Goal: Communication & Community: Answer question/provide support

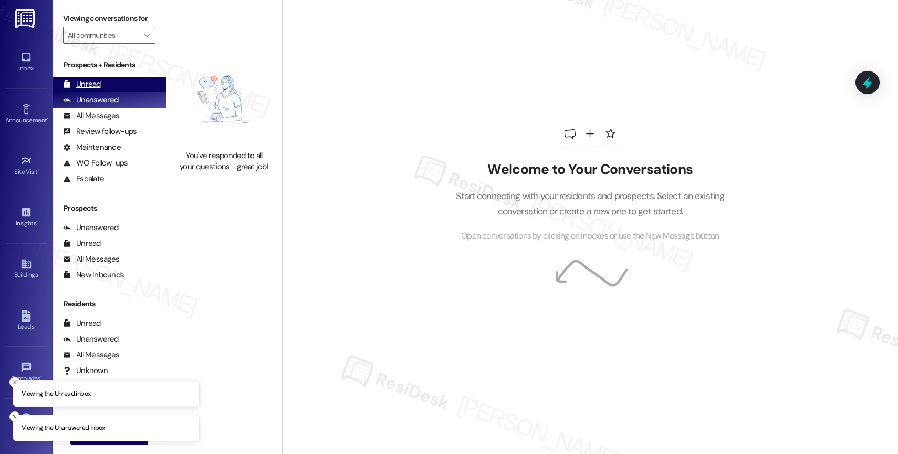
click at [114, 92] on div "Unread (0)" at bounding box center [109, 85] width 113 height 16
click at [98, 90] on div "Unread" at bounding box center [82, 84] width 38 height 11
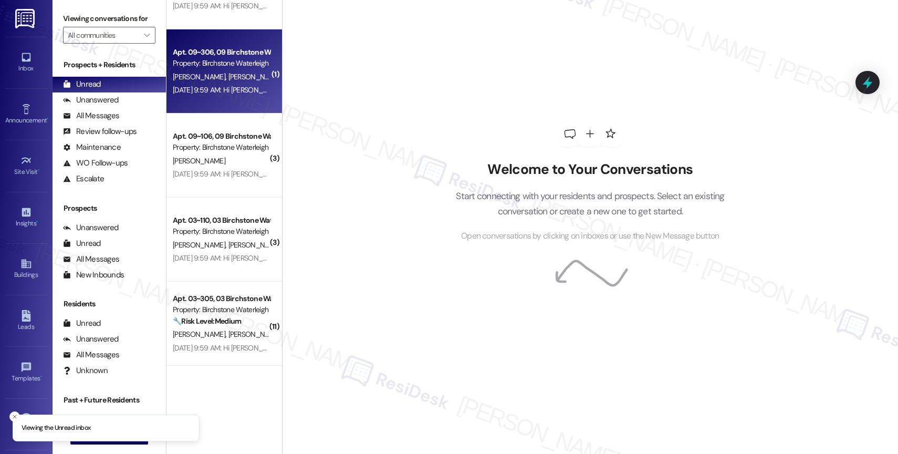
scroll to position [1654, 0]
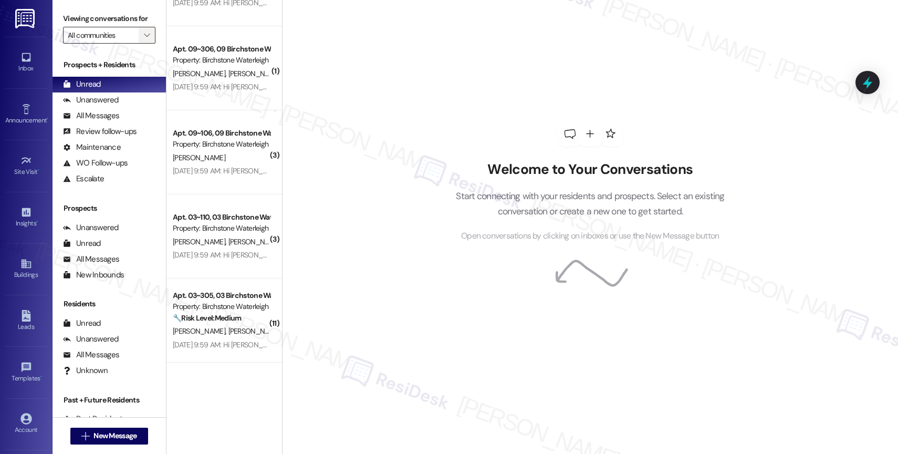
click at [144, 39] on icon "" at bounding box center [147, 35] width 6 height 8
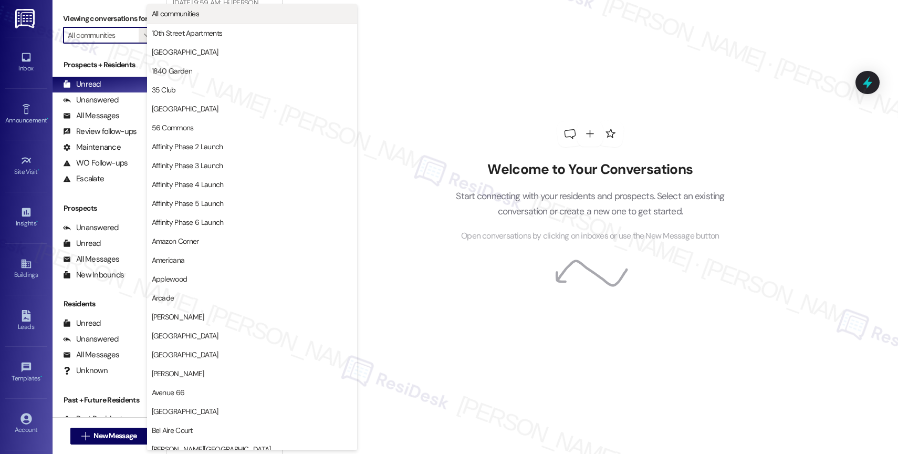
click at [207, 19] on button "All communities" at bounding box center [252, 13] width 210 height 19
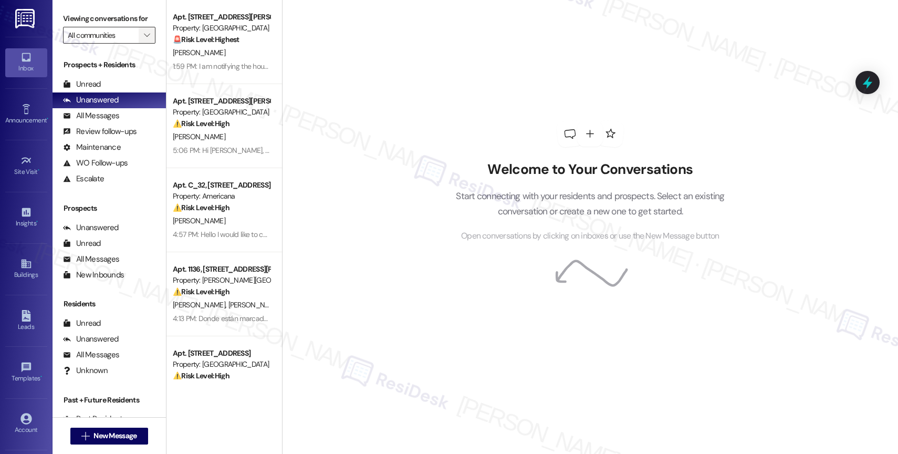
click at [144, 43] on button "" at bounding box center [147, 35] width 17 height 17
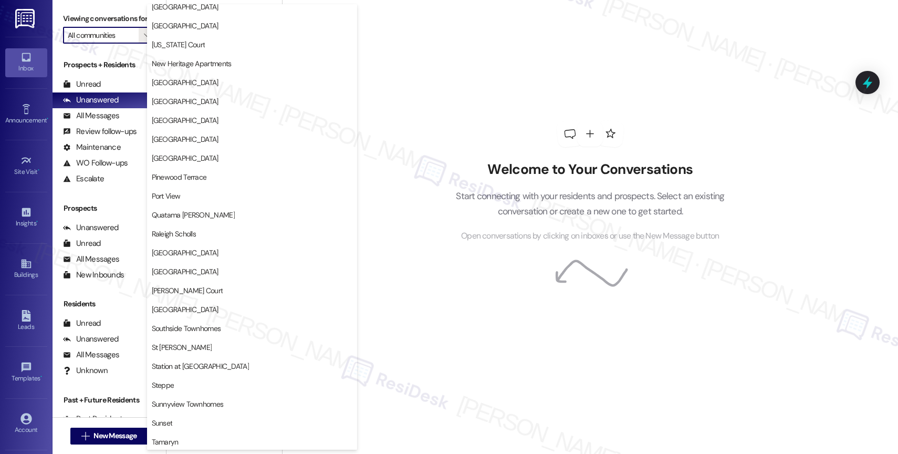
scroll to position [1937, 0]
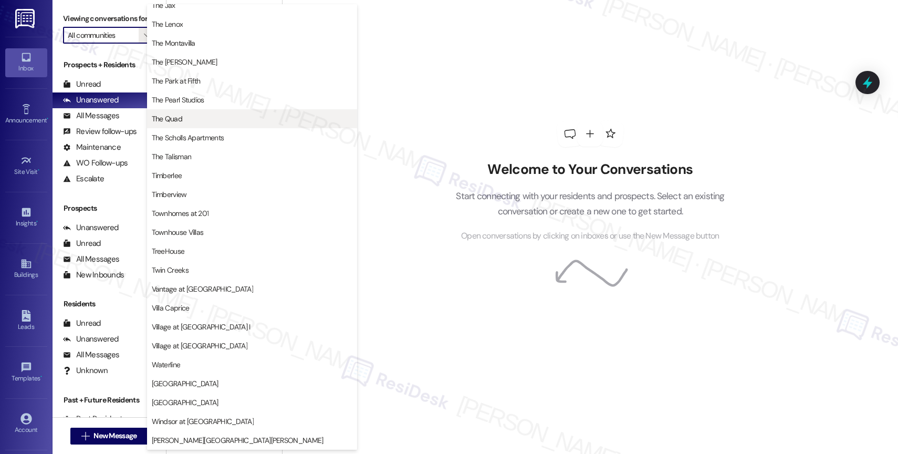
click at [196, 122] on span "The Quad" at bounding box center [252, 118] width 201 height 11
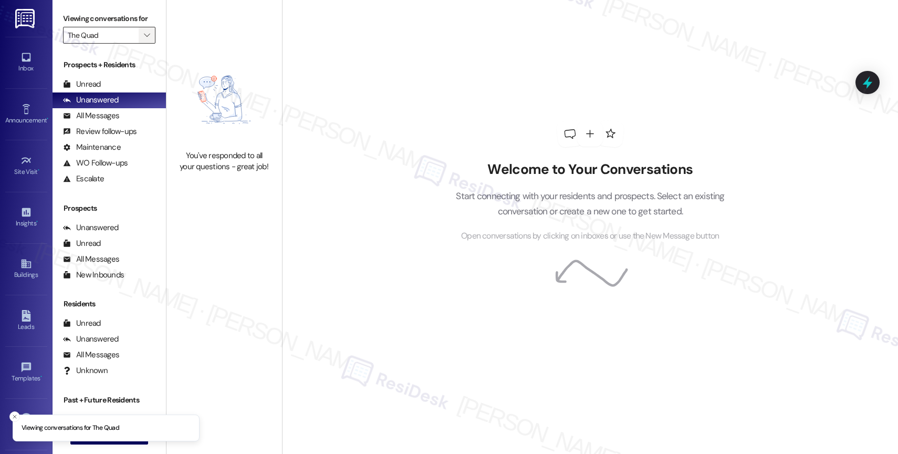
click at [142, 44] on span "" at bounding box center [147, 35] width 10 height 17
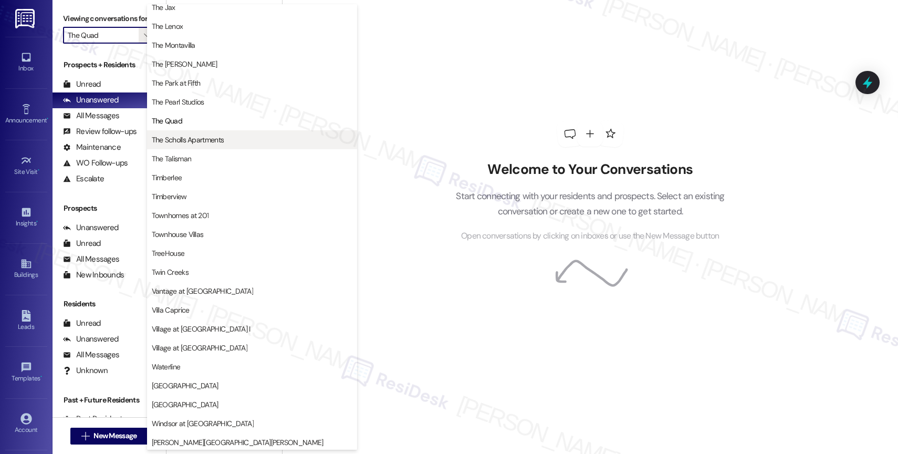
scroll to position [1891, 0]
click at [202, 140] on span "The Scholls Apartments" at bounding box center [188, 137] width 72 height 11
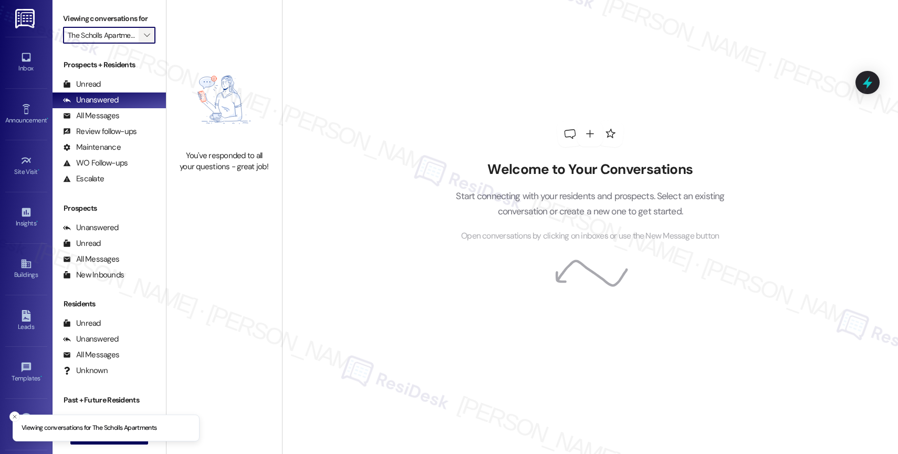
click at [144, 39] on icon "" at bounding box center [147, 35] width 6 height 8
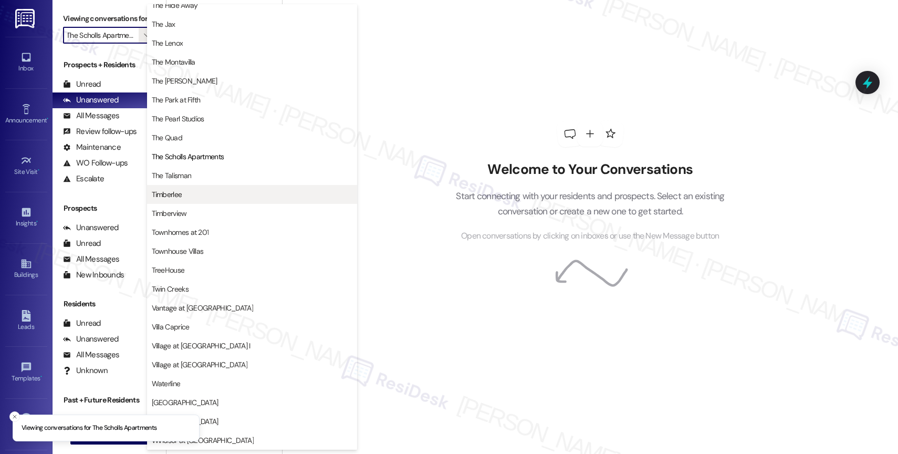
scroll to position [1887, 0]
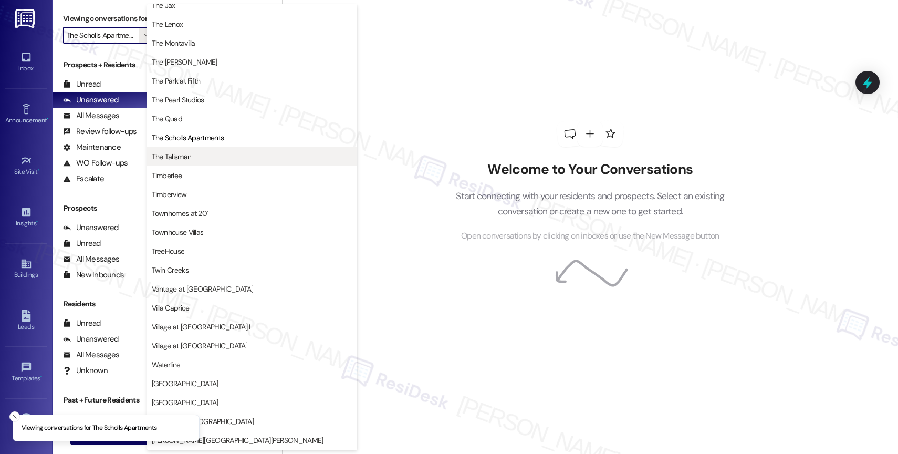
click at [204, 156] on span "The Talisman" at bounding box center [252, 156] width 201 height 11
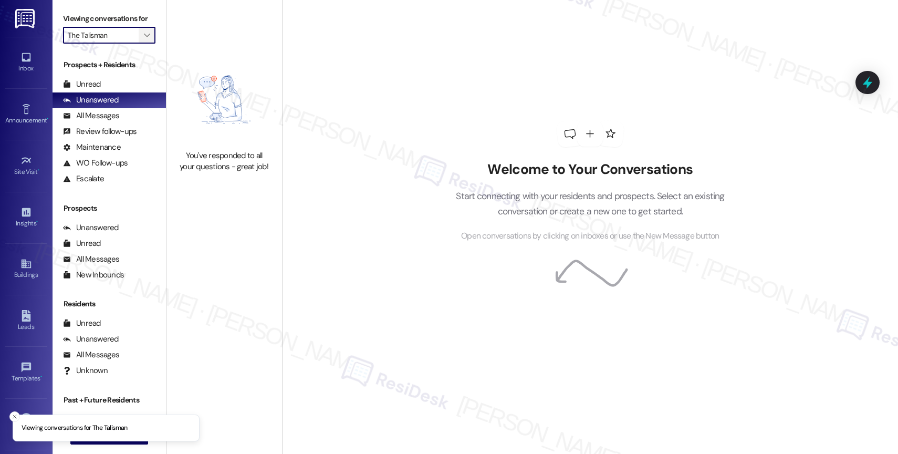
click at [144, 39] on icon "" at bounding box center [147, 35] width 6 height 8
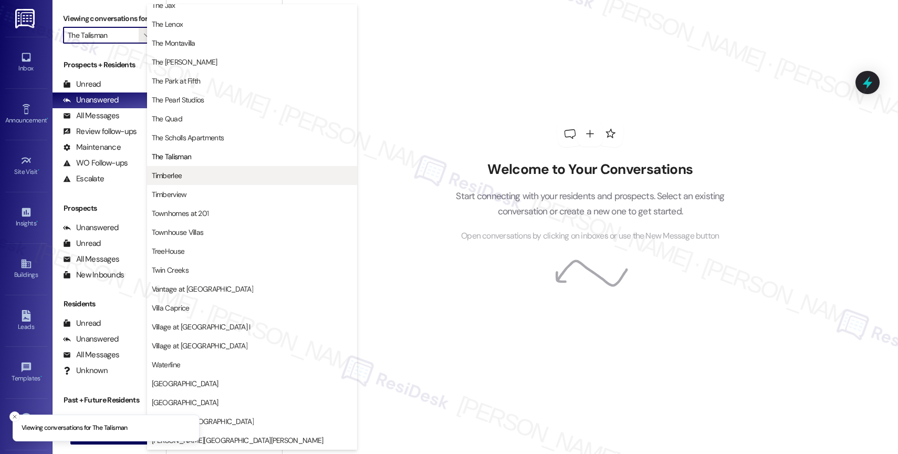
scroll to position [1887, 0]
click at [229, 176] on span "Timberlee" at bounding box center [252, 175] width 201 height 11
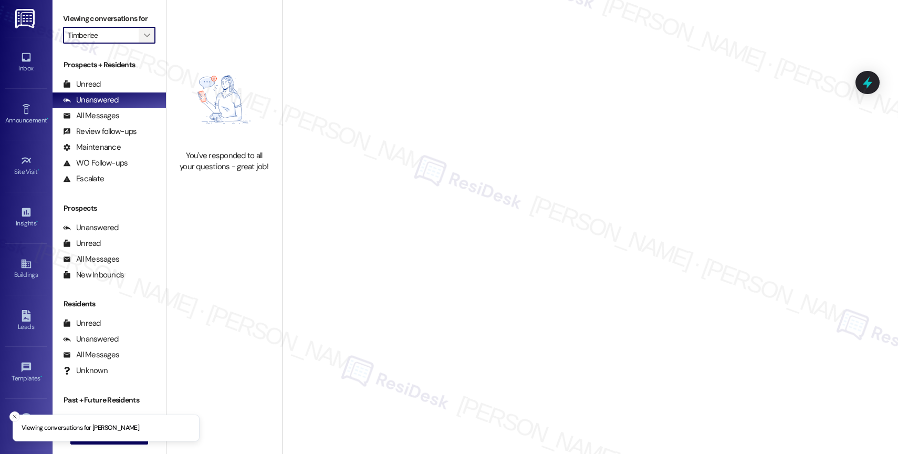
click at [144, 39] on icon "" at bounding box center [147, 35] width 6 height 8
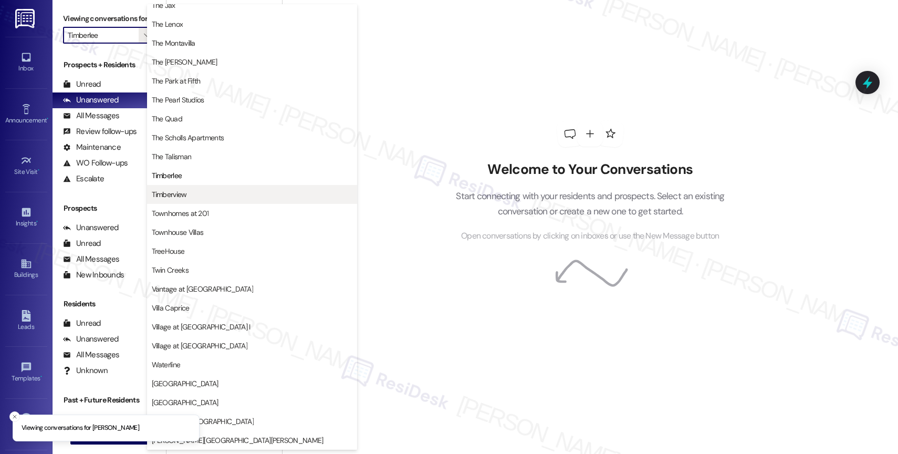
scroll to position [1907, 0]
click at [215, 191] on span "Timberview" at bounding box center [252, 194] width 201 height 11
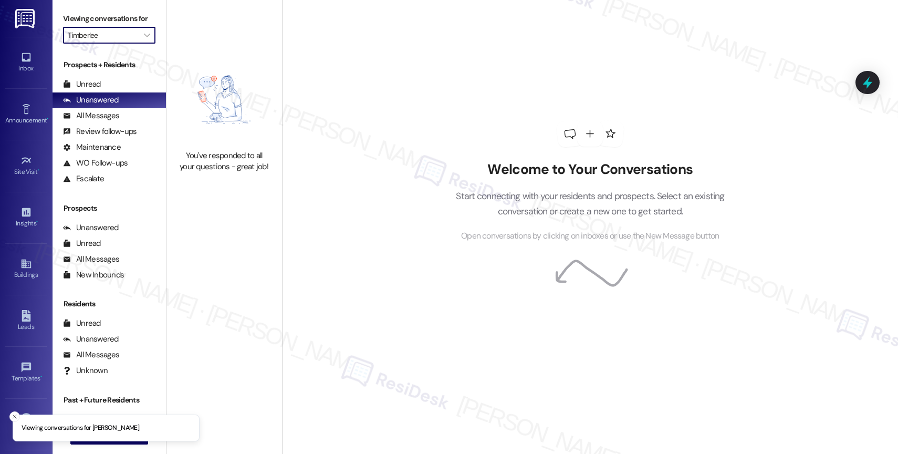
type input "Timberview"
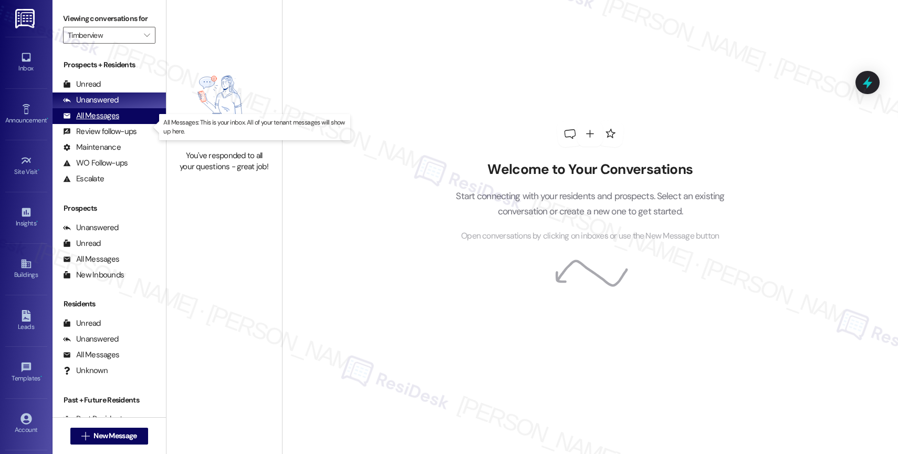
click at [82, 121] on div "All Messages" at bounding box center [91, 115] width 56 height 11
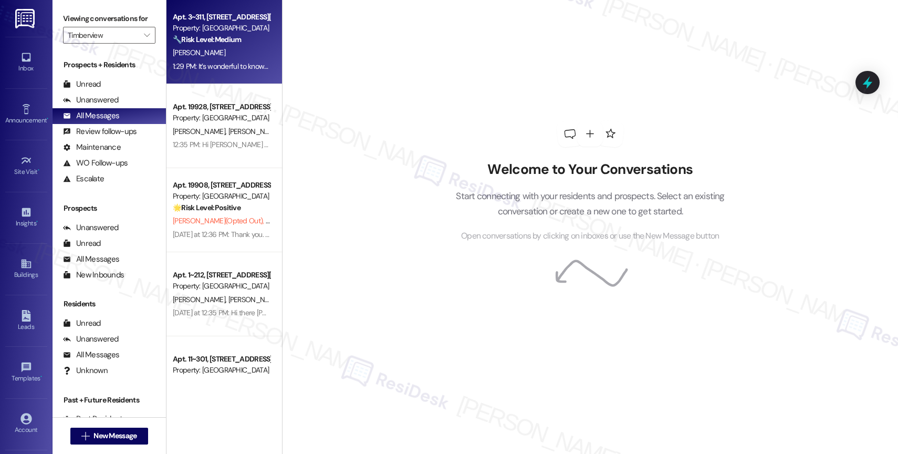
click at [236, 54] on div "[PERSON_NAME]" at bounding box center [221, 52] width 99 height 13
click at [114, 106] on div "Unanswered" at bounding box center [91, 100] width 56 height 11
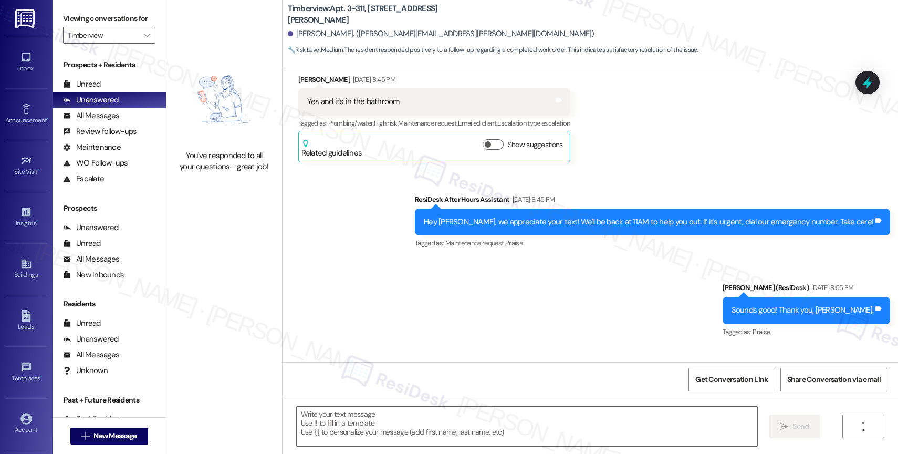
type textarea "Fetching suggested responses. Please feel free to read through the conversation…"
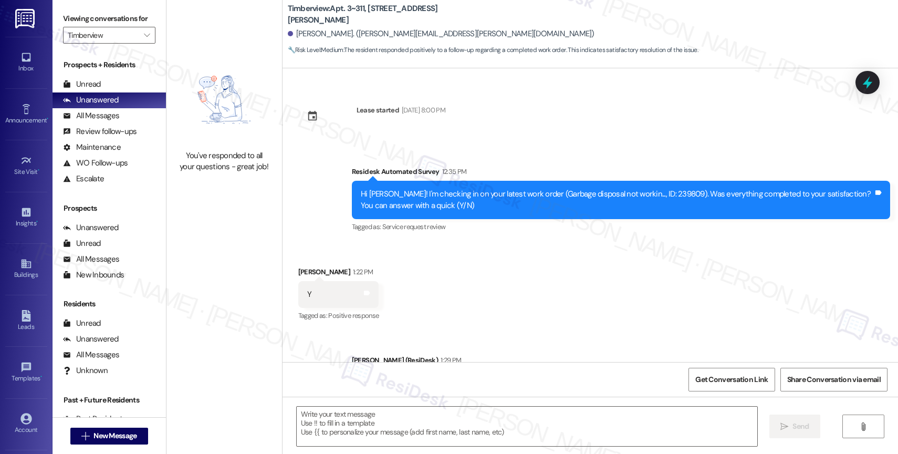
scroll to position [3100, 0]
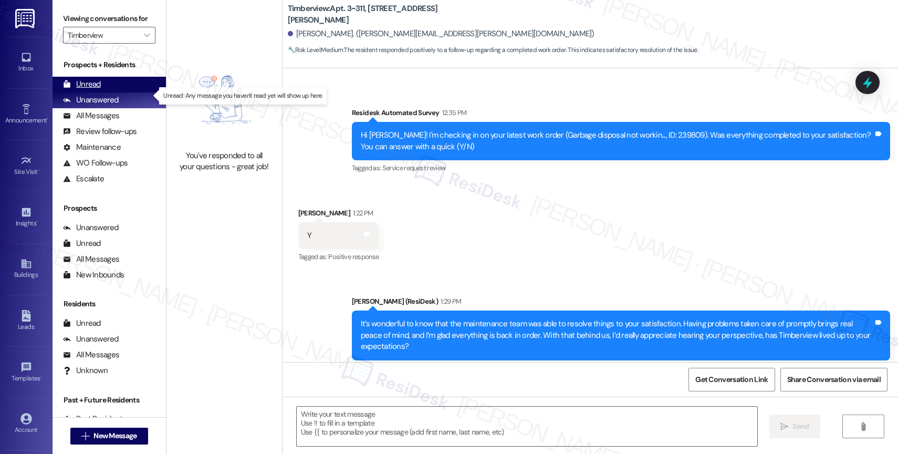
click at [102, 92] on div "Unread (0)" at bounding box center [109, 85] width 113 height 16
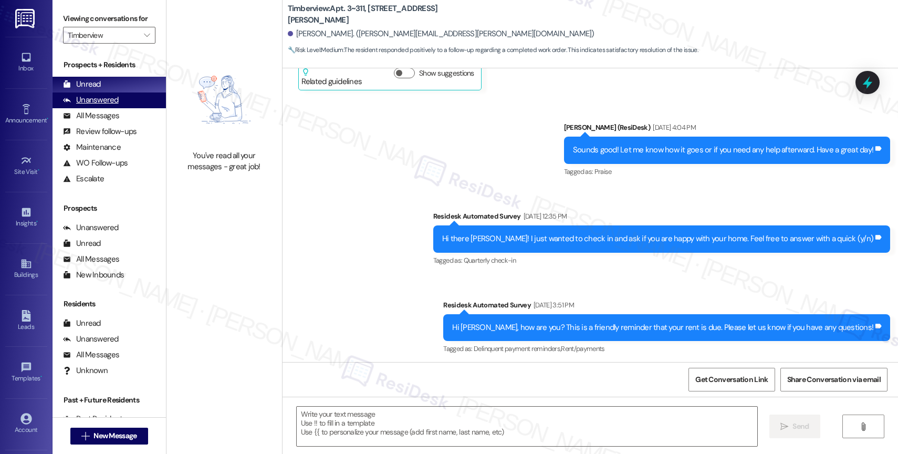
type textarea "Fetching suggested responses. Please feel free to read through the conversation…"
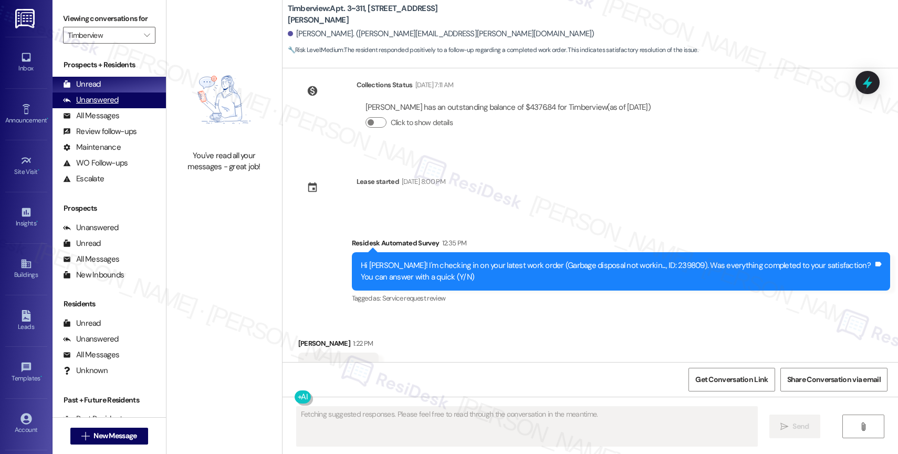
scroll to position [2999, 0]
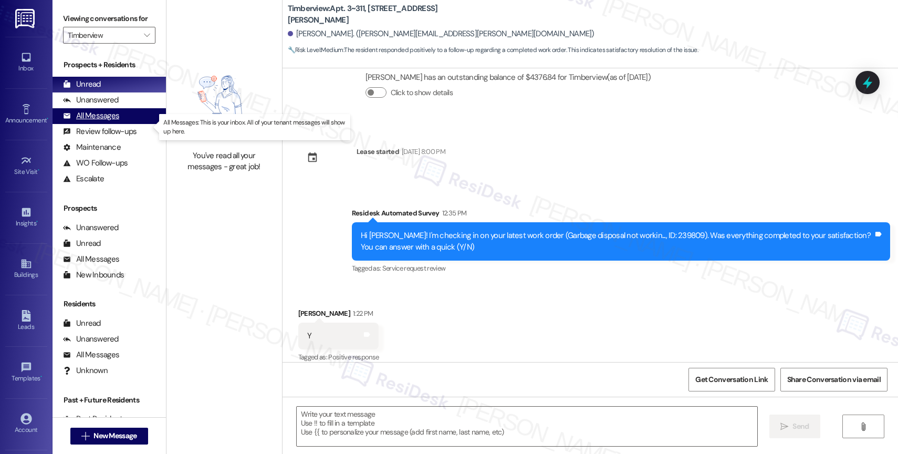
click at [116, 121] on div "All Messages" at bounding box center [91, 115] width 56 height 11
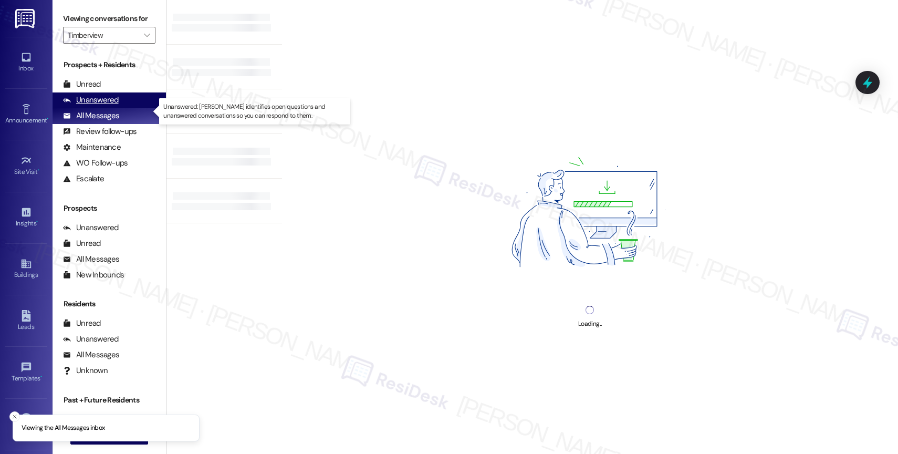
click at [116, 106] on div "Unanswered" at bounding box center [91, 100] width 56 height 11
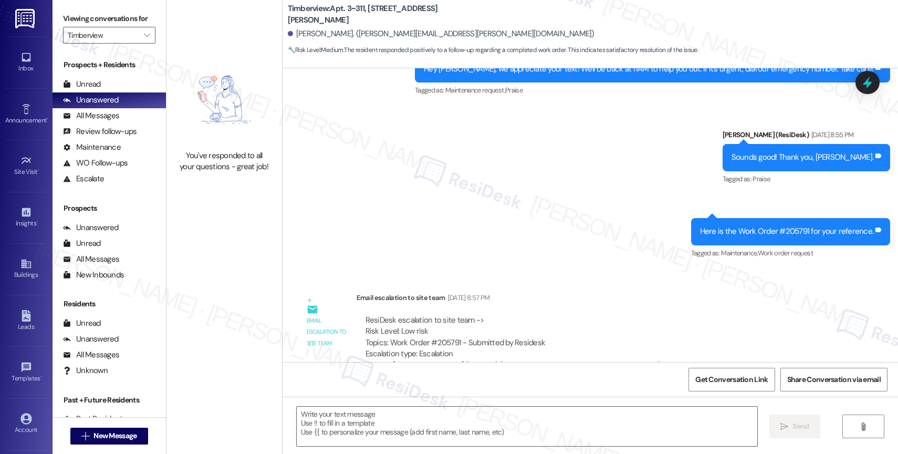
type textarea "Fetching suggested responses. Please feel free to read through the conversation…"
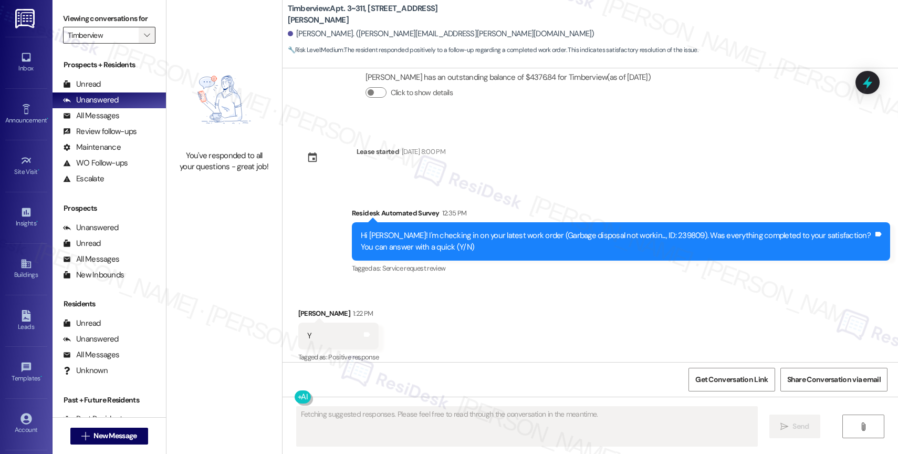
click at [142, 44] on span "" at bounding box center [147, 35] width 10 height 17
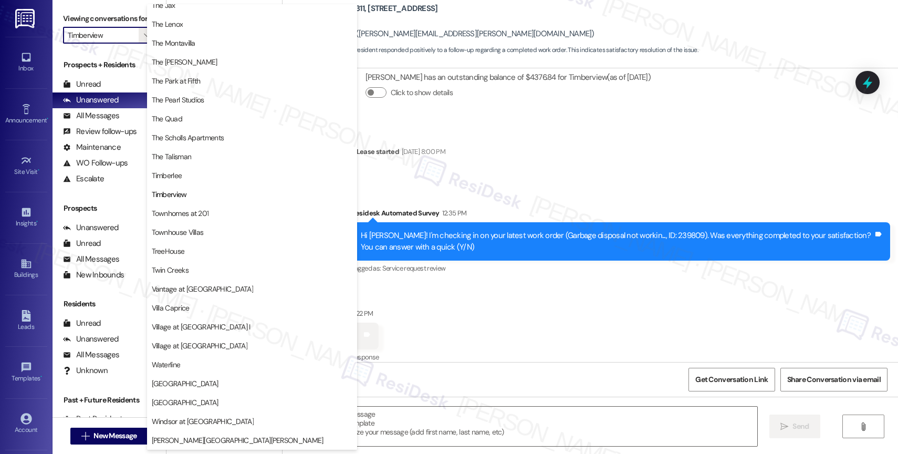
scroll to position [1906, 0]
click at [475, 293] on div "Received via SMS [PERSON_NAME] 1:22 PM Y Tags and notes Tagged as: Positive res…" at bounding box center [590, 328] width 615 height 89
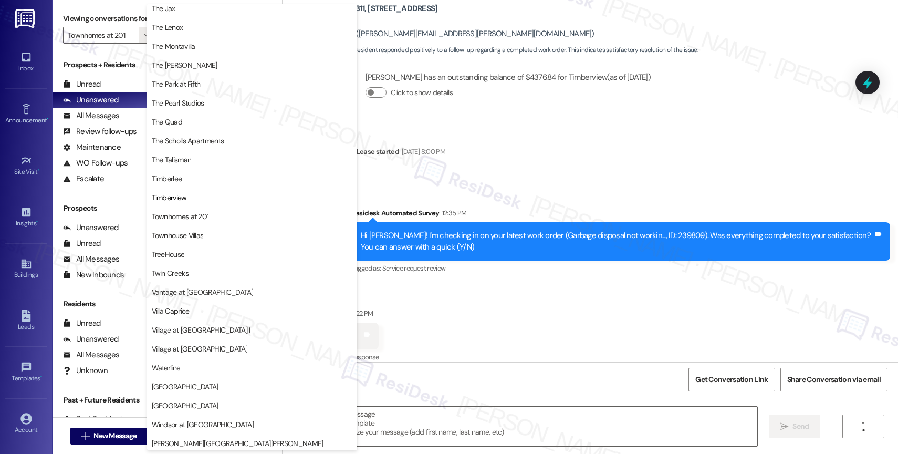
click at [475, 293] on div "Received via SMS [PERSON_NAME] 1:22 PM Y Tags and notes Tagged as: Positive res…" at bounding box center [590, 328] width 615 height 89
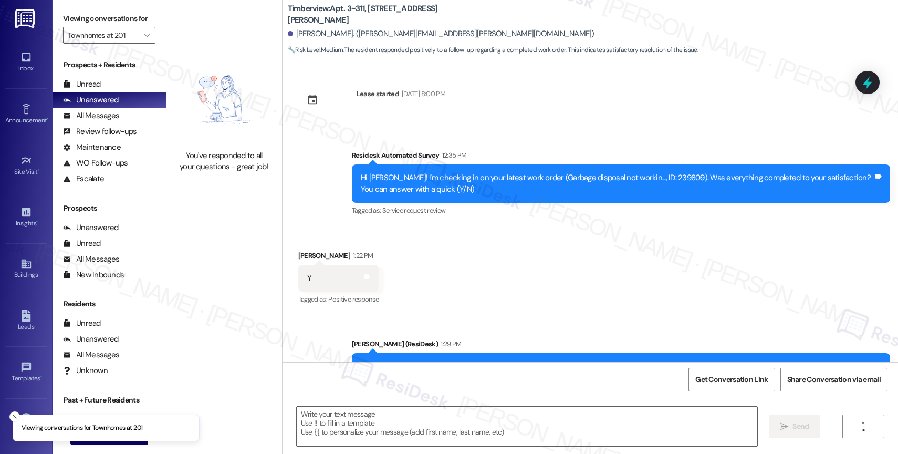
scroll to position [3100, 0]
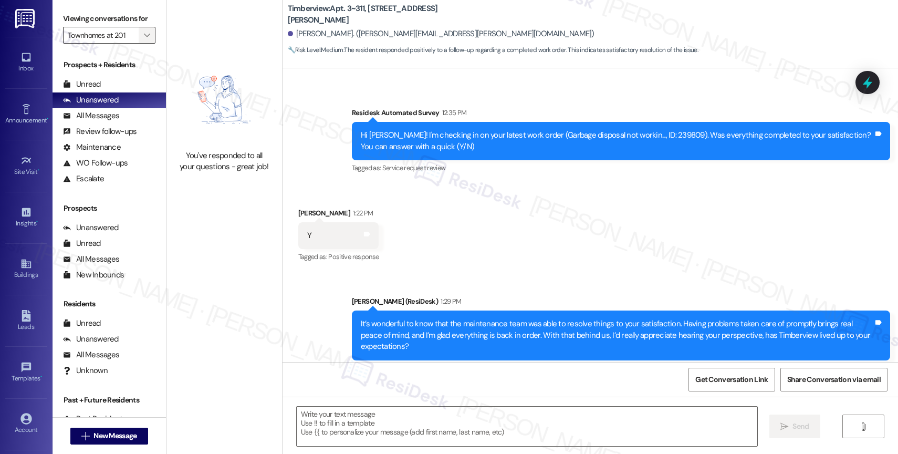
click at [143, 44] on span "" at bounding box center [147, 35] width 10 height 17
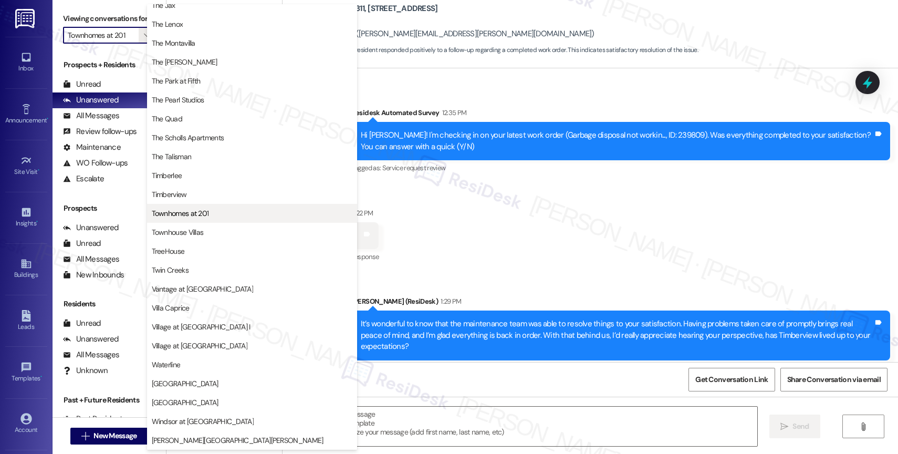
scroll to position [1906, 0]
click at [227, 212] on span "Townhomes at 201" at bounding box center [252, 213] width 201 height 11
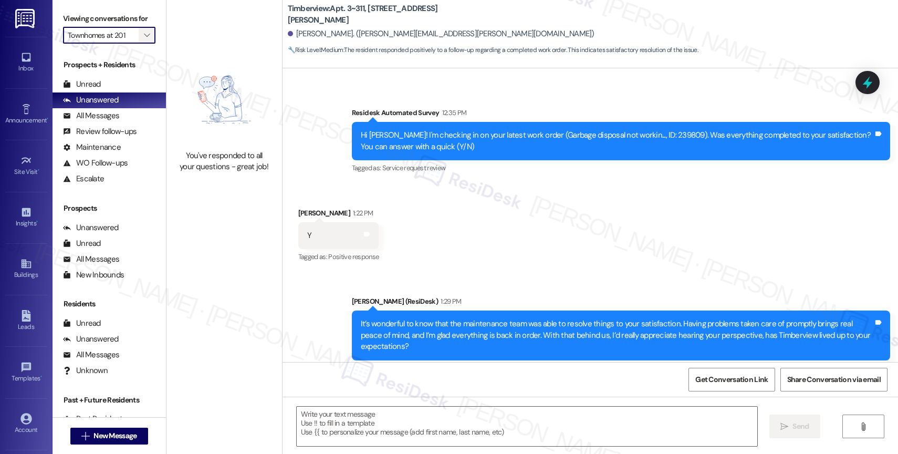
click at [142, 41] on span "" at bounding box center [147, 35] width 10 height 17
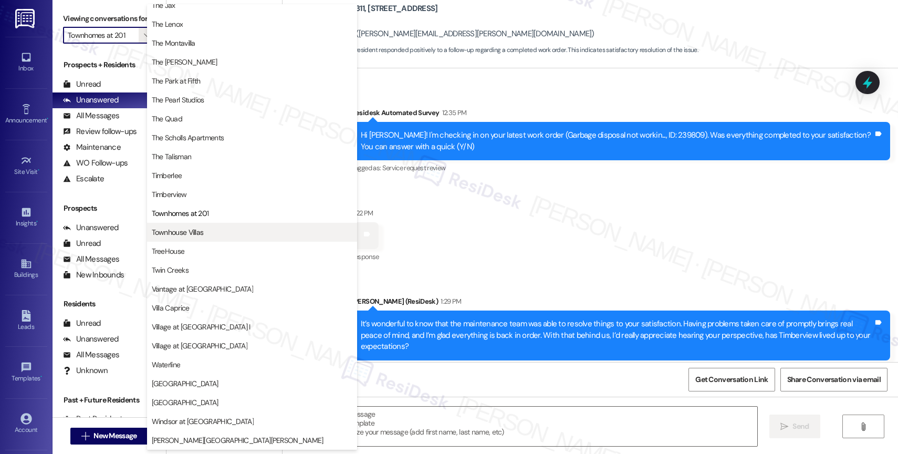
scroll to position [1909, 0]
click at [186, 227] on span "Townhouse Villas" at bounding box center [178, 232] width 52 height 11
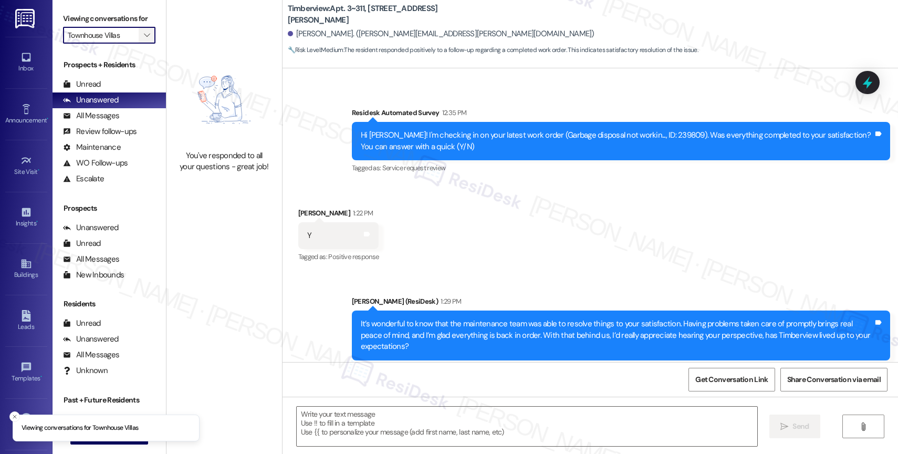
click at [144, 39] on icon "" at bounding box center [147, 35] width 6 height 8
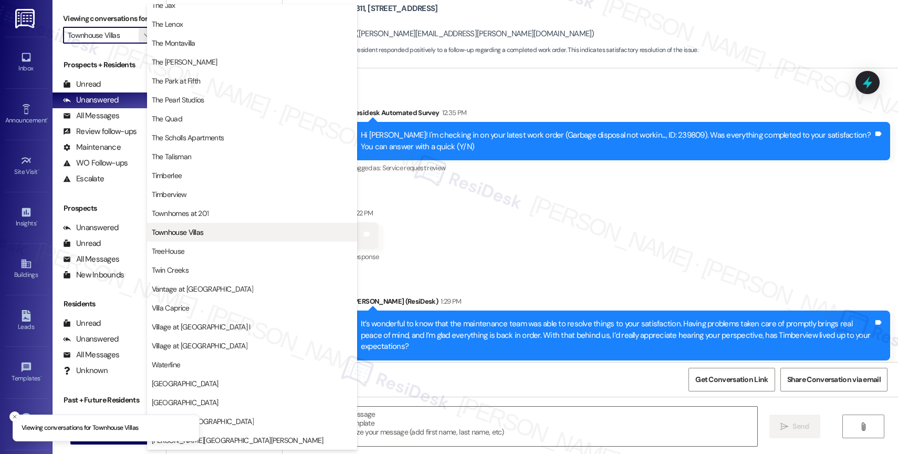
scroll to position [1906, 0]
click at [216, 234] on span "Townhouse Villas" at bounding box center [252, 232] width 201 height 11
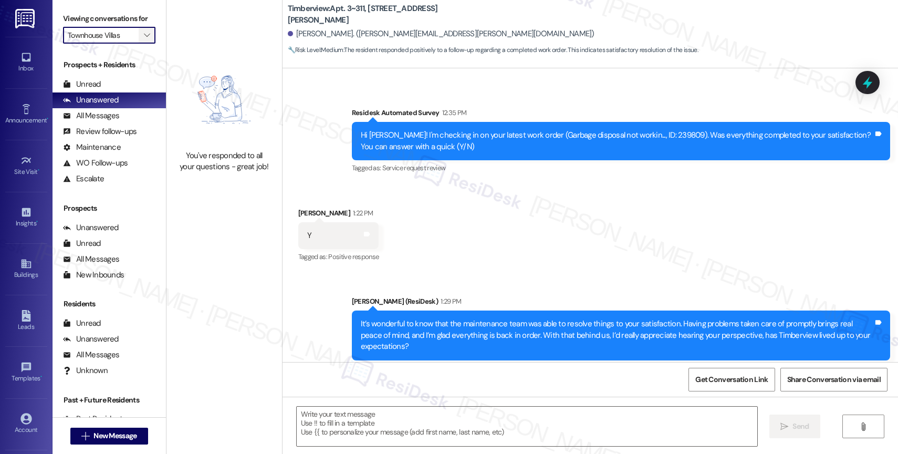
click at [146, 44] on button "" at bounding box center [147, 35] width 17 height 17
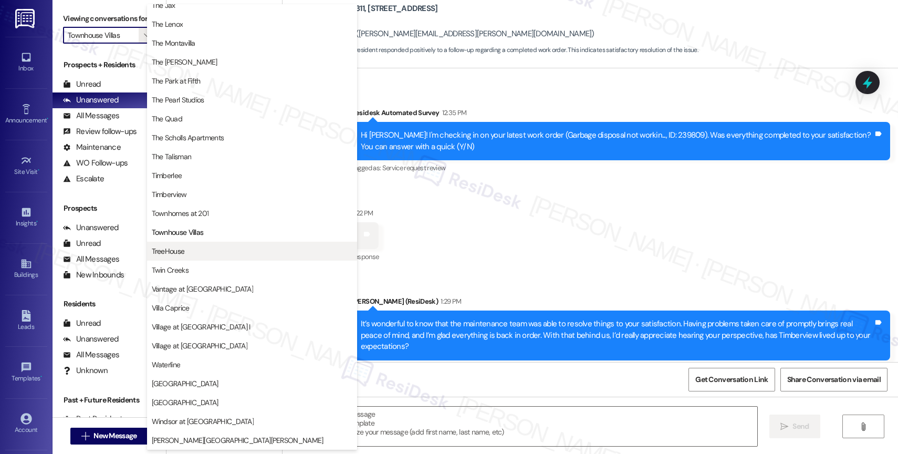
scroll to position [1907, 0]
click at [227, 257] on button "TreeHouse" at bounding box center [252, 251] width 210 height 19
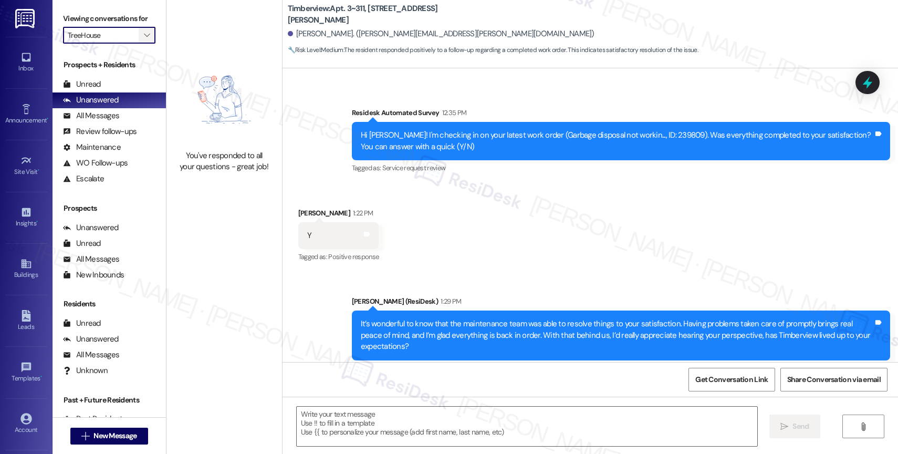
click at [142, 44] on span "" at bounding box center [147, 35] width 10 height 17
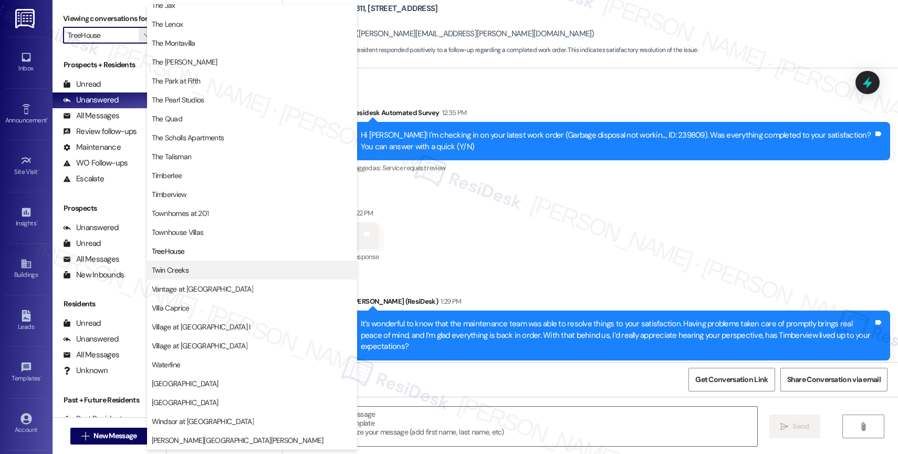
scroll to position [1900, 0]
click at [204, 274] on span "Twin Creeks" at bounding box center [252, 270] width 201 height 11
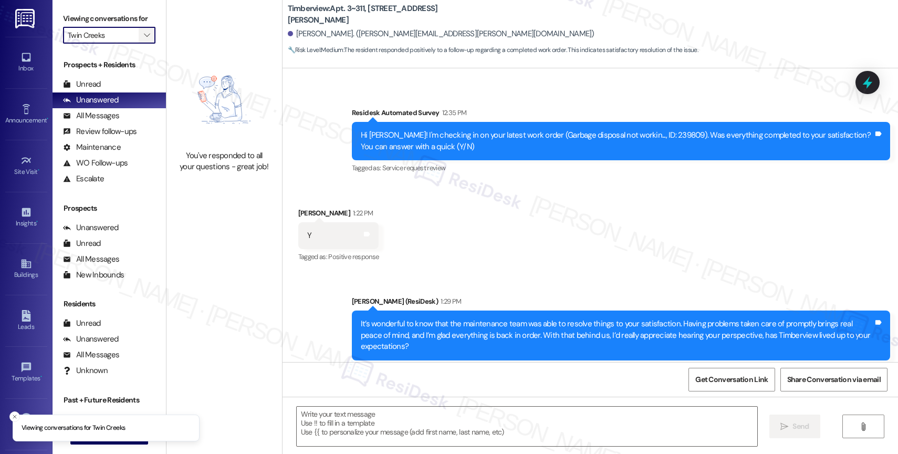
click at [144, 39] on icon "" at bounding box center [147, 35] width 6 height 8
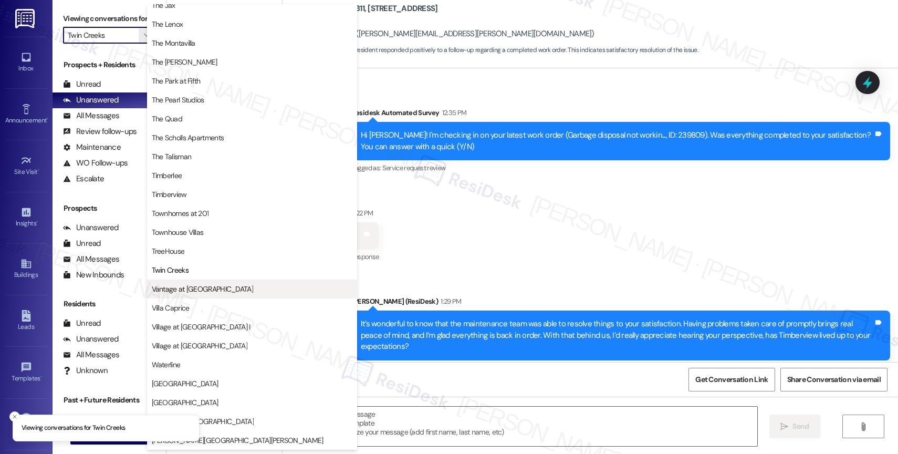
scroll to position [1907, 0]
click at [215, 294] on span "Vantage at [GEOGRAPHIC_DATA]" at bounding box center [252, 289] width 201 height 11
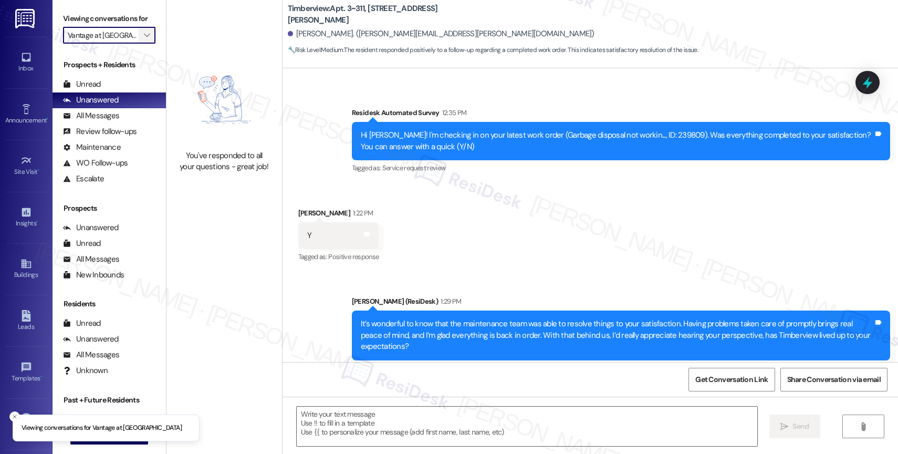
click at [144, 39] on icon "" at bounding box center [147, 35] width 6 height 8
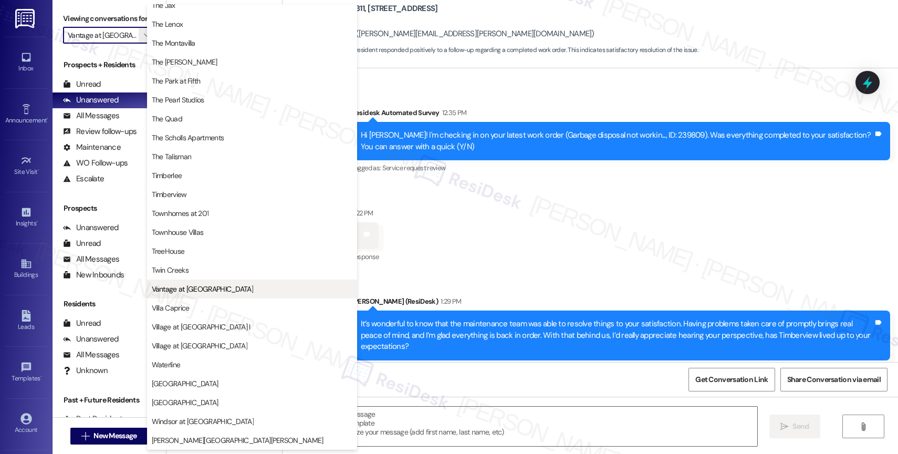
scroll to position [1901, 0]
click at [194, 306] on span "Villa Caprice" at bounding box center [252, 307] width 201 height 11
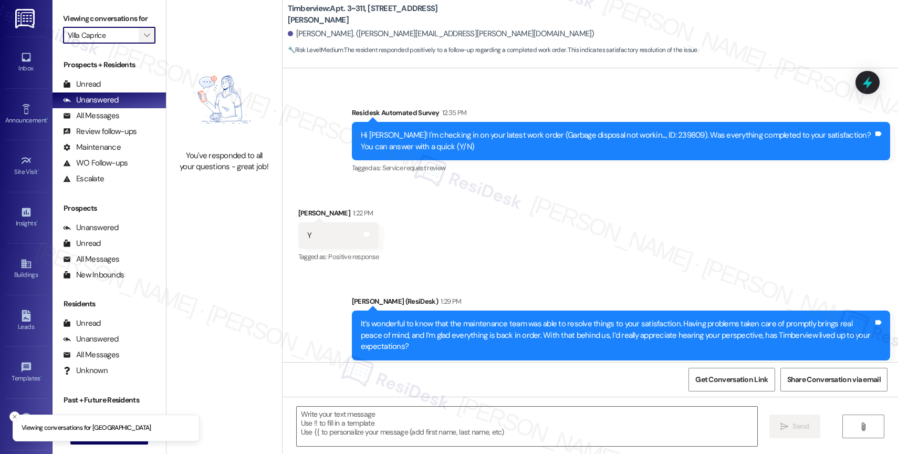
click at [142, 44] on span "" at bounding box center [147, 35] width 10 height 17
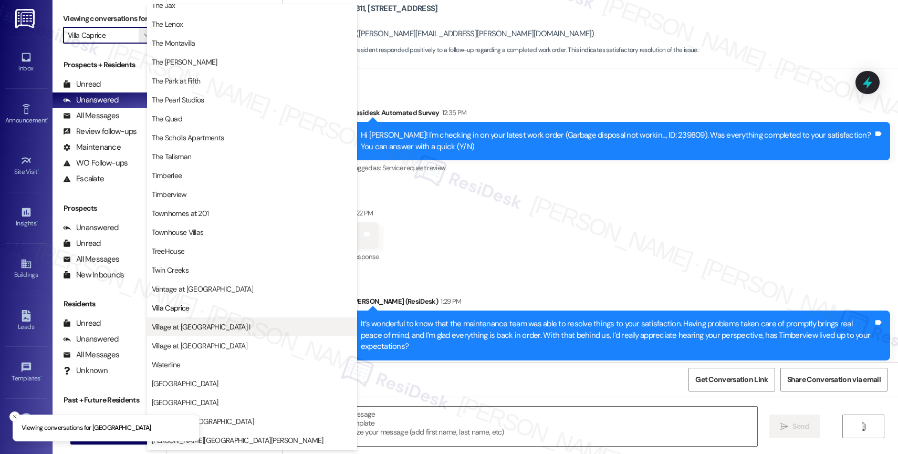
scroll to position [1907, 0]
click at [191, 335] on button "Village at [GEOGRAPHIC_DATA] I" at bounding box center [252, 326] width 210 height 19
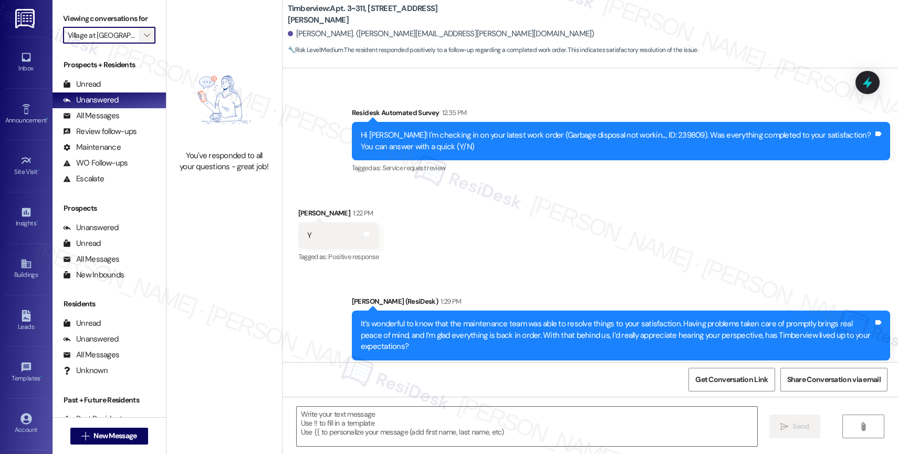
click at [144, 39] on icon "" at bounding box center [147, 35] width 6 height 8
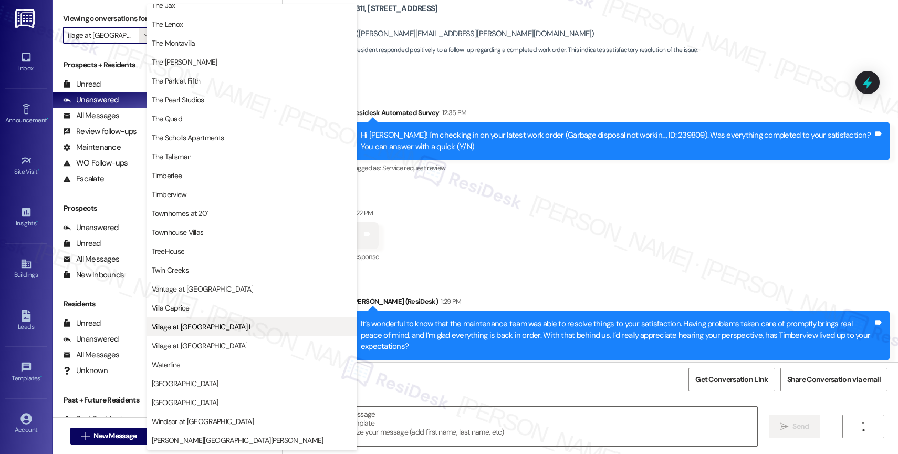
scroll to position [1921, 0]
click at [205, 327] on span "Village at [GEOGRAPHIC_DATA] I" at bounding box center [201, 326] width 99 height 11
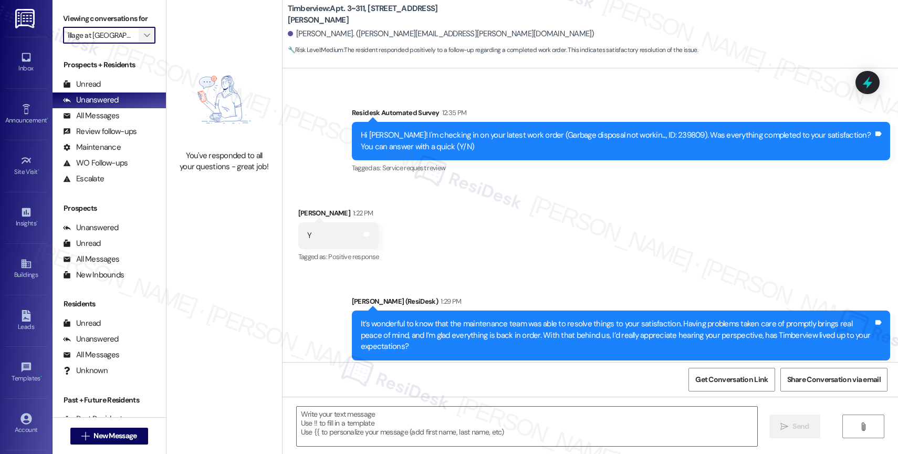
click at [144, 39] on icon "" at bounding box center [147, 35] width 6 height 8
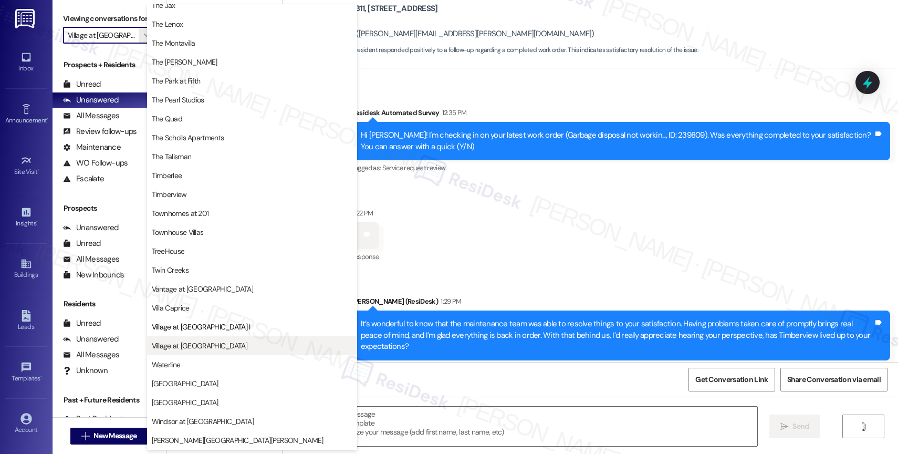
scroll to position [1907, 0]
click at [194, 348] on span "Village at [GEOGRAPHIC_DATA]" at bounding box center [200, 345] width 96 height 11
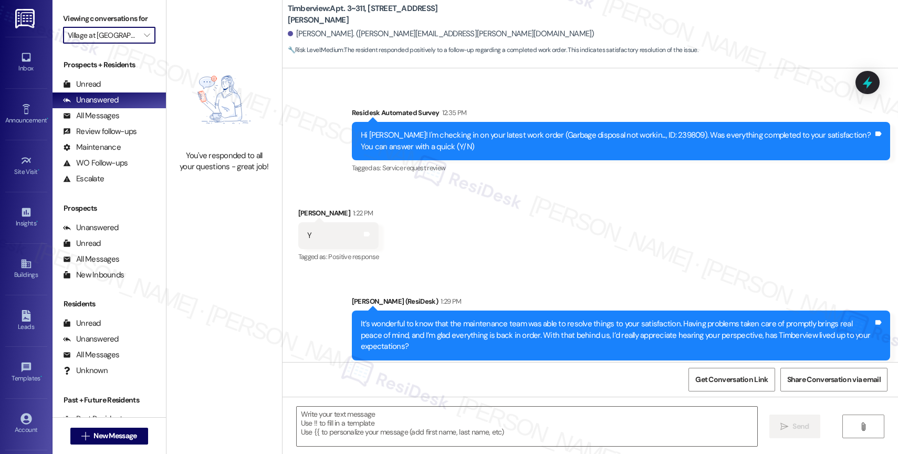
type input "Village at [GEOGRAPHIC_DATA]"
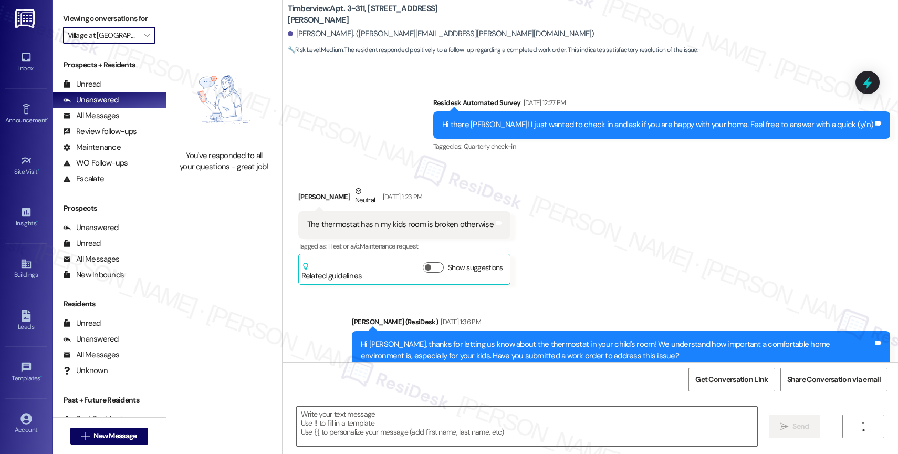
type textarea "Fetching suggested responses. Please feel free to read through the conversation…"
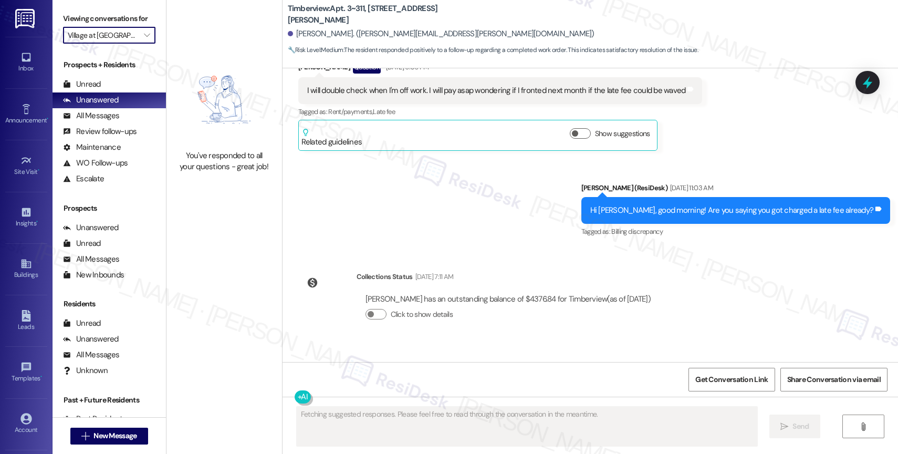
scroll to position [2999, 0]
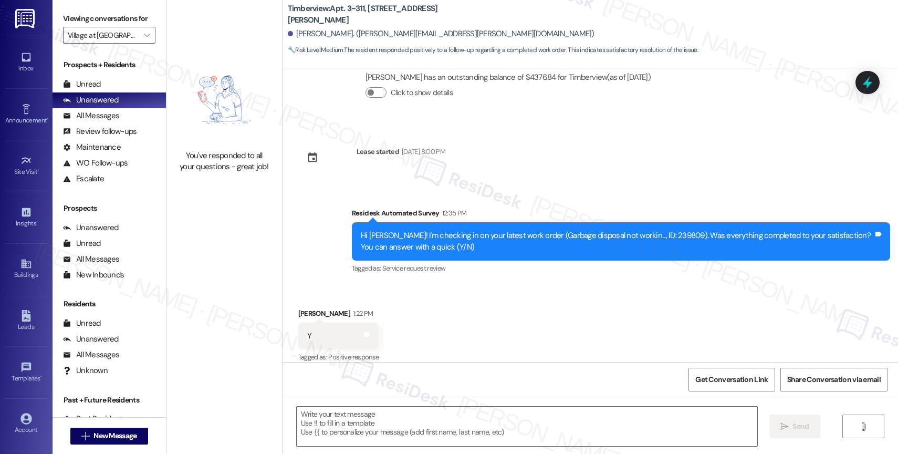
click at [195, 159] on div "You've responded to all your questions - great job!" at bounding box center [224, 161] width 92 height 23
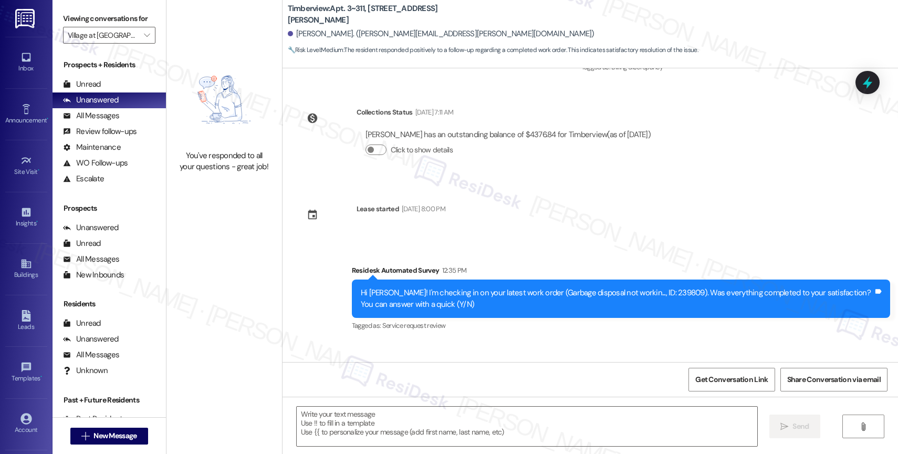
scroll to position [3100, 0]
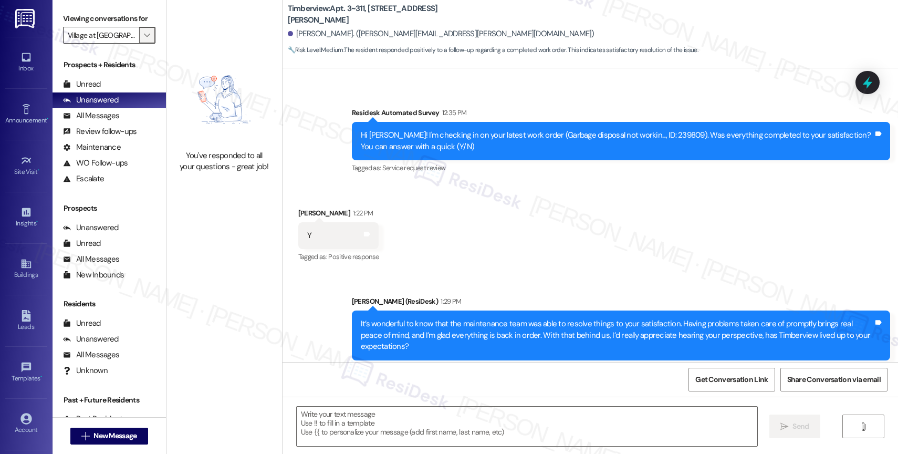
click at [142, 44] on span "" at bounding box center [147, 35] width 10 height 17
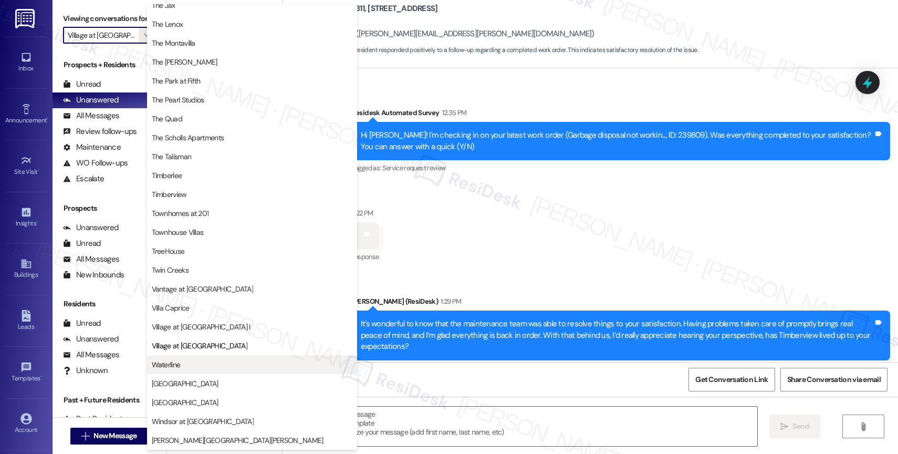
scroll to position [1909, 0]
click at [200, 364] on span "Waterline" at bounding box center [252, 364] width 201 height 11
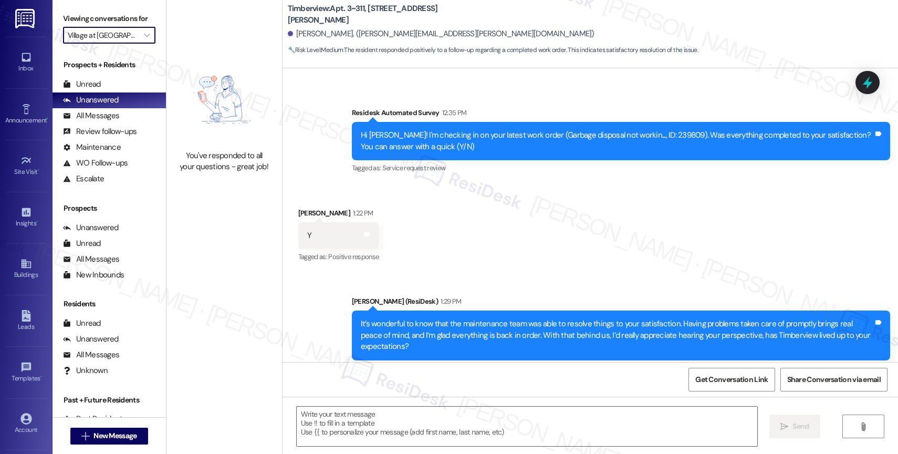
type input "Waterline"
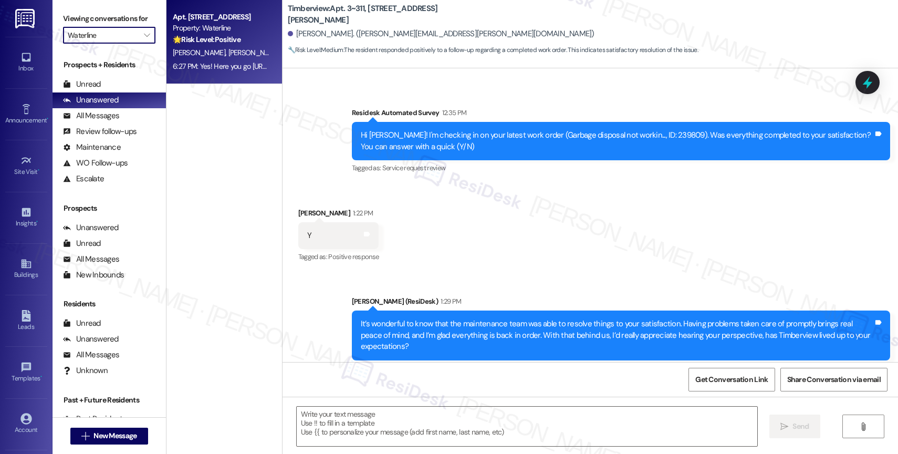
click at [227, 47] on div "[PERSON_NAME] [PERSON_NAME]" at bounding box center [221, 52] width 99 height 13
type textarea "Fetching suggested responses. Please feel free to read through the conversation…"
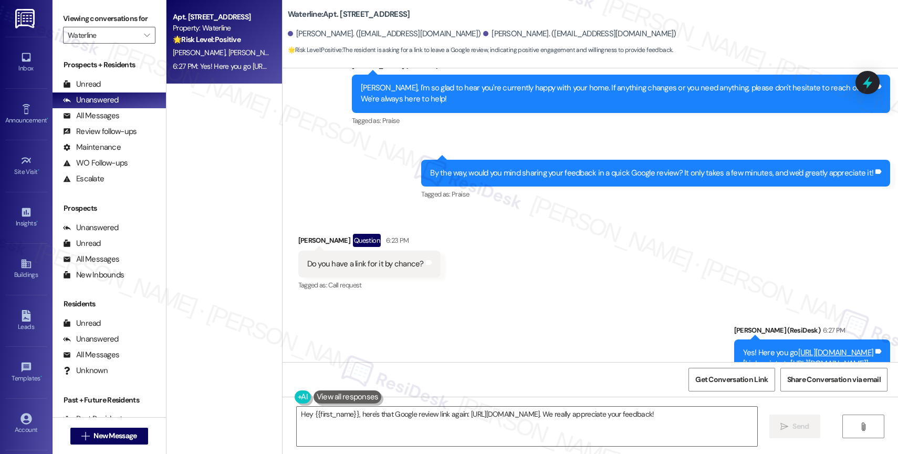
scroll to position [1624, 0]
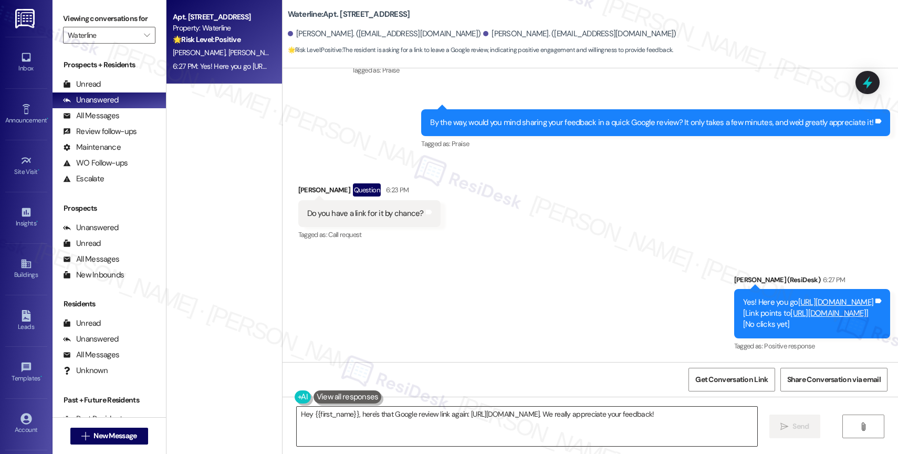
click at [387, 423] on textarea "Hey {{first_name}}, here's that Google review link again: [URL][DOMAIN_NAME]. W…" at bounding box center [527, 425] width 461 height 39
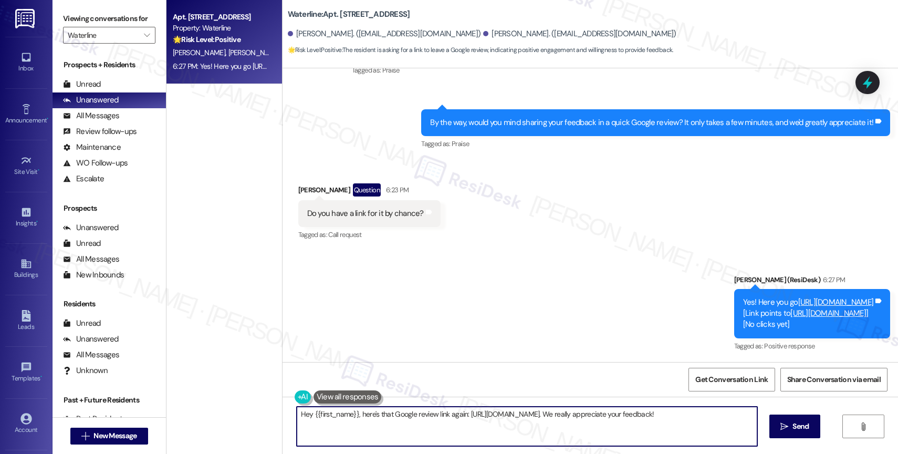
click at [387, 423] on textarea "Hey {{first_name}}, here's that Google review link again: [URL][DOMAIN_NAME]. W…" at bounding box center [527, 425] width 461 height 39
paste textarea "I hope you can update me once you have left a review. It would really mean a lo…"
type textarea "I hope you can update me once you have left a review. It would really mean a lo…"
click at [794, 420] on button " Send" at bounding box center [794, 426] width 51 height 24
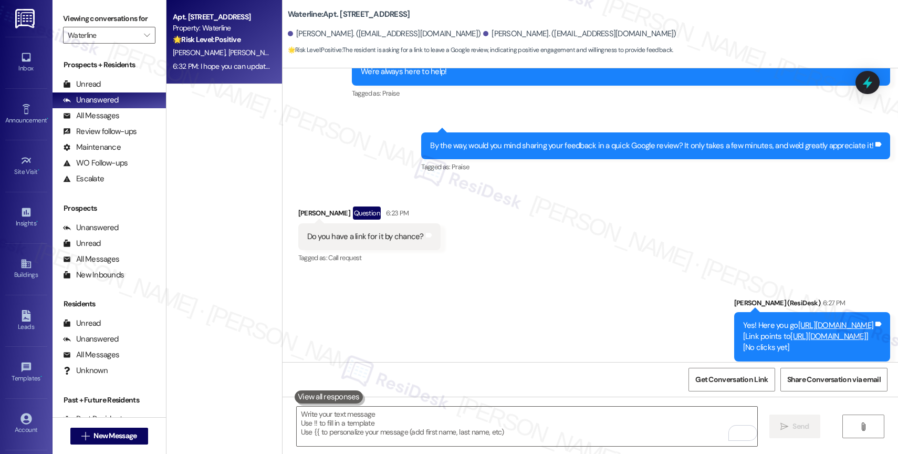
scroll to position [1698, 0]
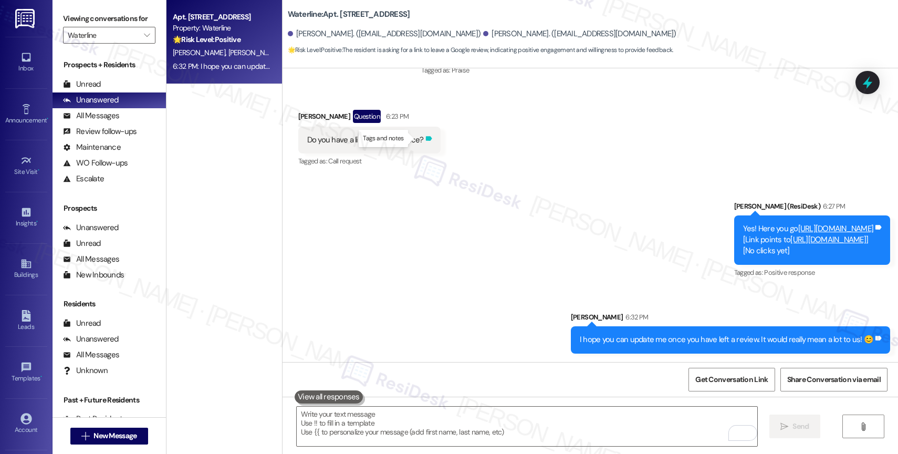
click at [425, 138] on icon at bounding box center [428, 138] width 6 height 5
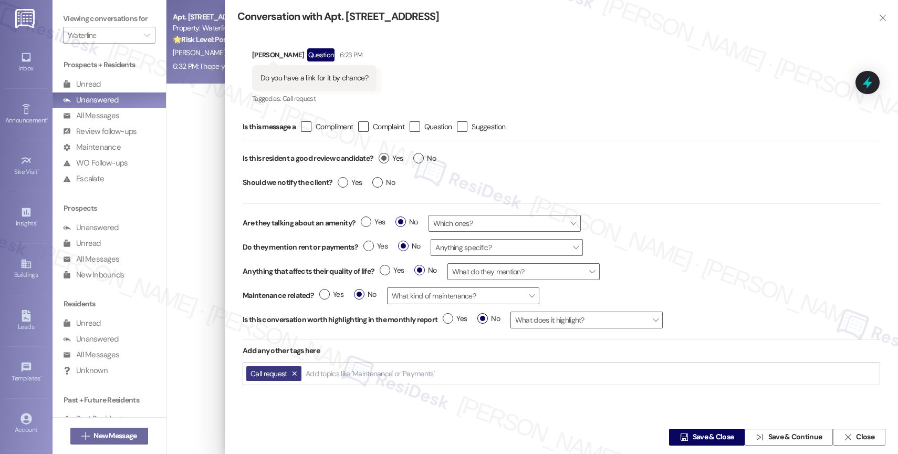
click at [386, 158] on label "Yes" at bounding box center [391, 158] width 24 height 11
click at [386, 158] on input "Yes" at bounding box center [391, 160] width 24 height 14
radio input "true"
click at [728, 446] on div " Save & Close  Save & Continue  Close" at bounding box center [561, 437] width 673 height 34
click at [374, 371] on button "Review candidate" at bounding box center [341, 373] width 73 height 15
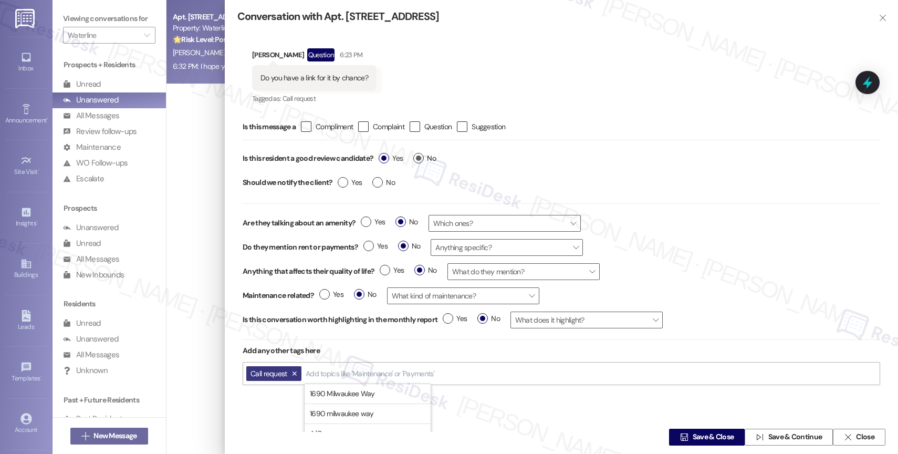
click at [422, 159] on label "No" at bounding box center [424, 158] width 23 height 11
click at [422, 159] on input "No" at bounding box center [424, 160] width 23 height 14
radio input "true"
click at [384, 158] on label "Yes" at bounding box center [391, 158] width 24 height 11
click at [384, 158] on input "Yes" at bounding box center [391, 160] width 24 height 14
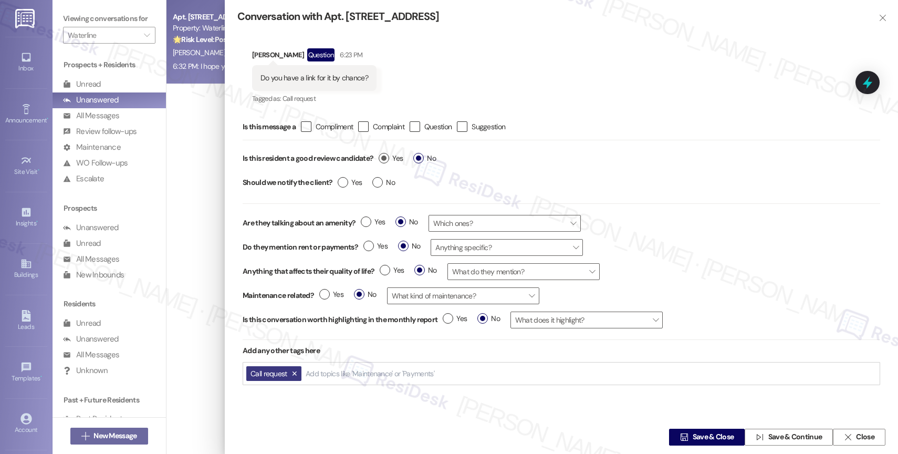
radio input "true"
click at [694, 436] on span "Save & Close" at bounding box center [713, 437] width 41 height 11
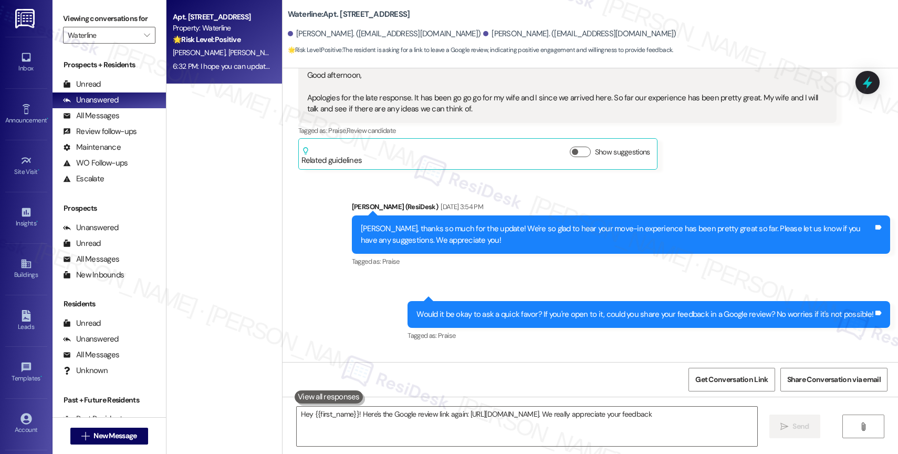
type textarea "Hey {{first_name}}! Here's the Google review link again: [URL][DOMAIN_NAME]. We…"
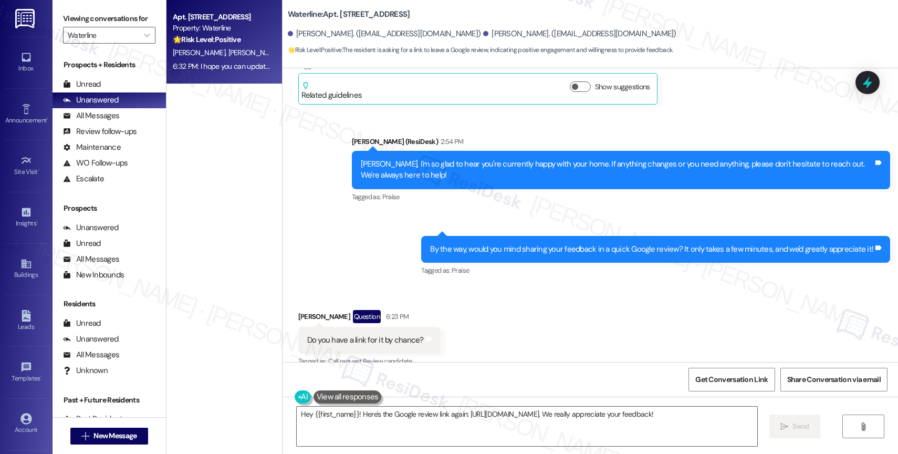
scroll to position [1513, 0]
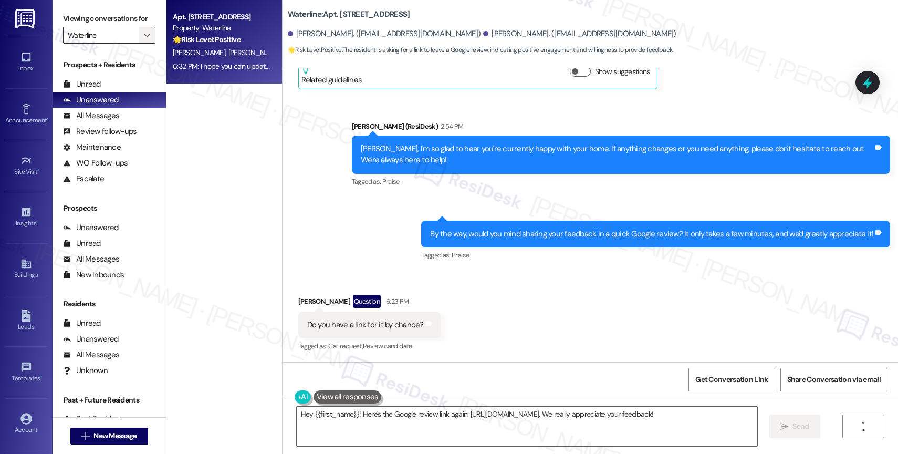
click at [144, 39] on icon "" at bounding box center [147, 35] width 6 height 8
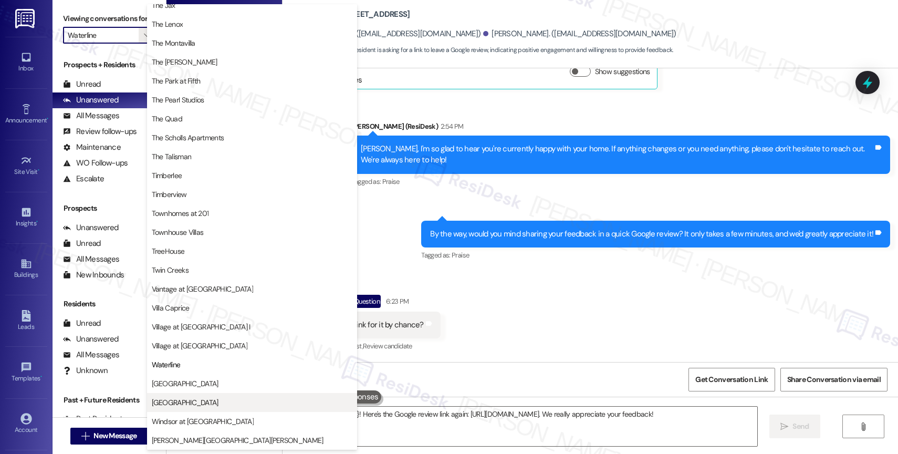
scroll to position [1903, 0]
click at [186, 382] on span "[GEOGRAPHIC_DATA]" at bounding box center [252, 383] width 201 height 11
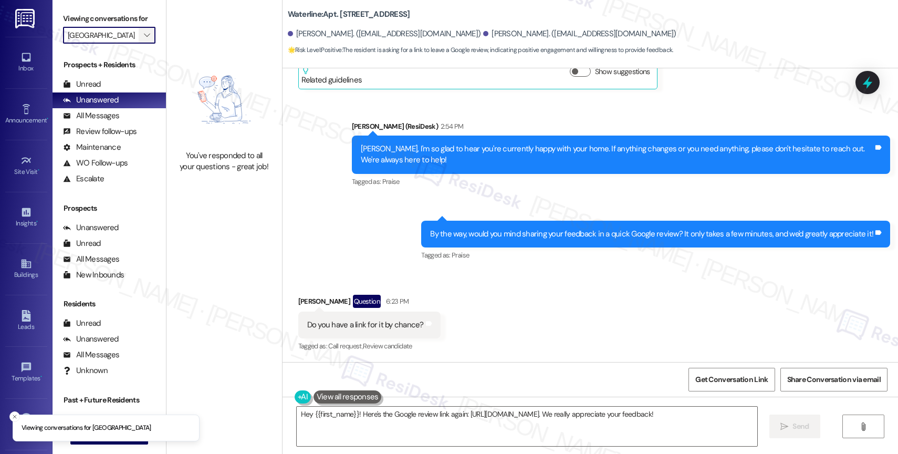
click at [142, 40] on span "" at bounding box center [147, 35] width 10 height 17
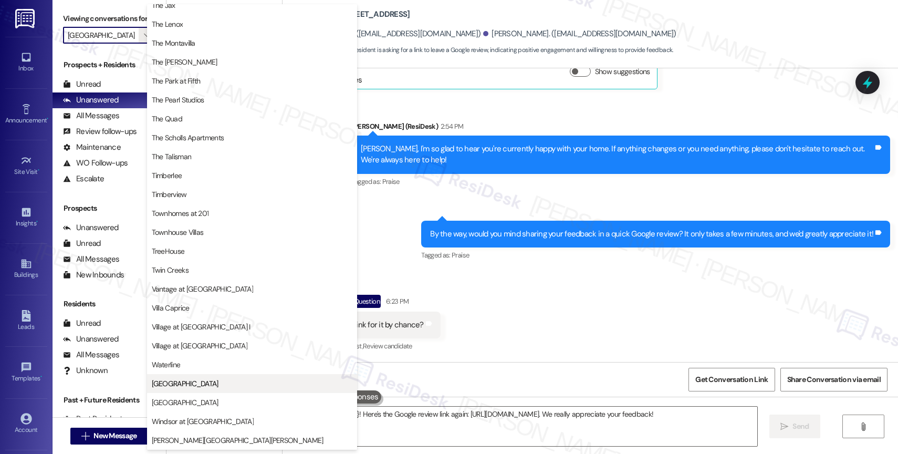
scroll to position [1906, 0]
click at [194, 408] on button "[GEOGRAPHIC_DATA]" at bounding box center [252, 402] width 210 height 19
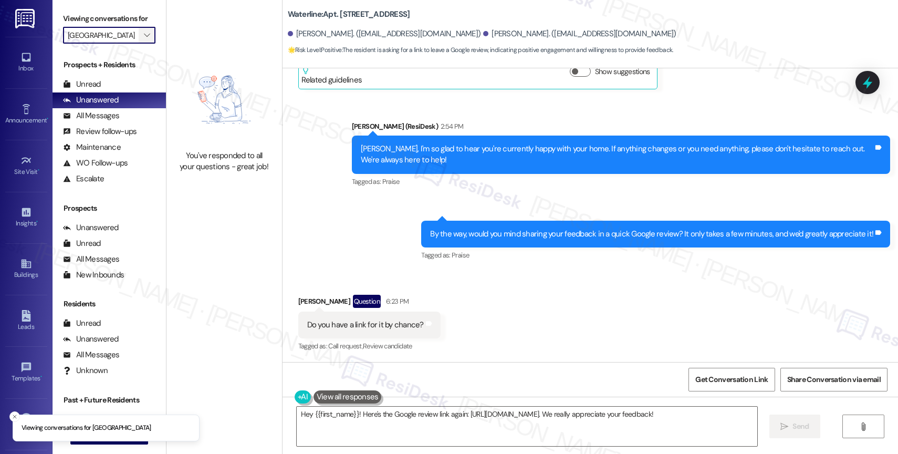
click at [144, 39] on icon "" at bounding box center [147, 35] width 6 height 8
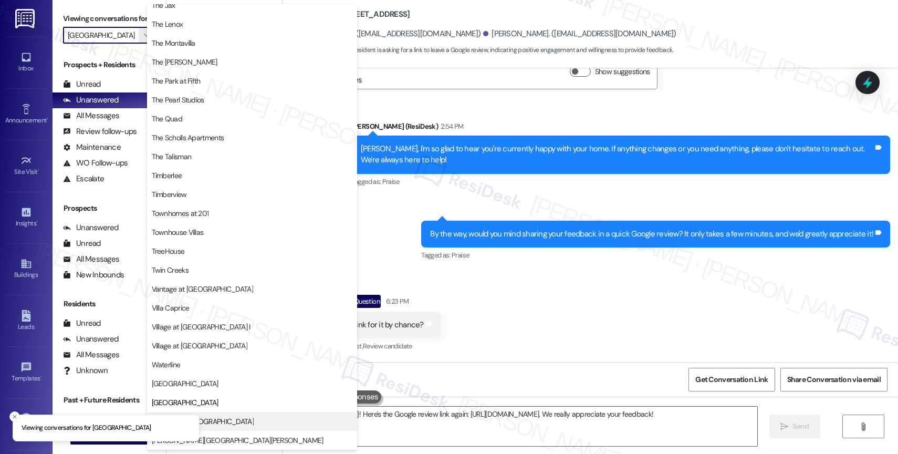
scroll to position [1906, 0]
click at [212, 429] on button "Windsor at [GEOGRAPHIC_DATA]" at bounding box center [252, 421] width 210 height 19
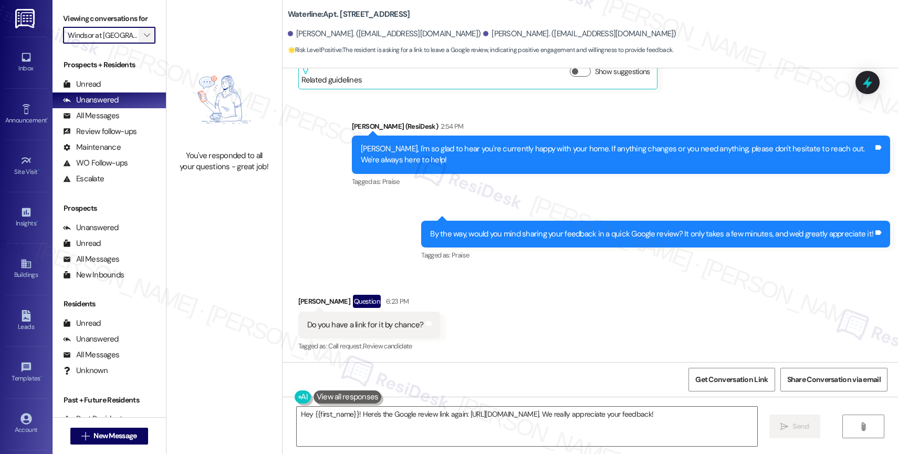
click at [144, 39] on icon "" at bounding box center [147, 35] width 6 height 8
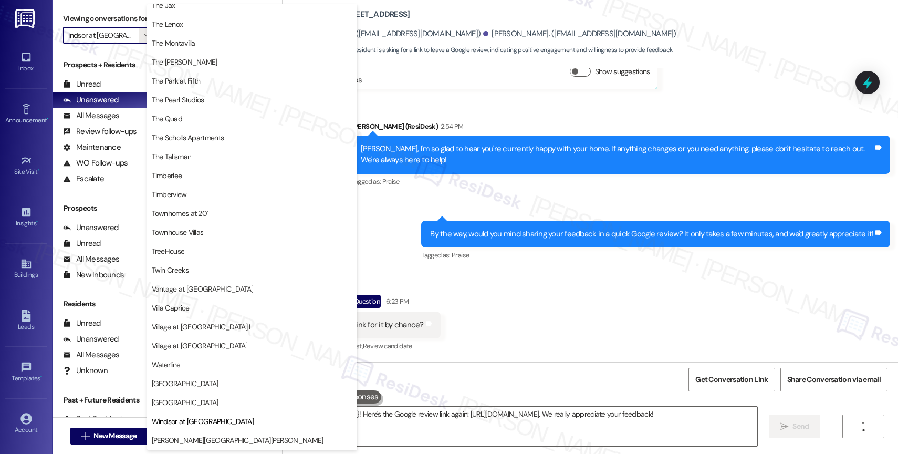
scroll to position [1921, 0]
click at [532, 344] on div "Received via SMS [PERSON_NAME] Question 6:23 PM Do you have a link for it by ch…" at bounding box center [590, 316] width 615 height 91
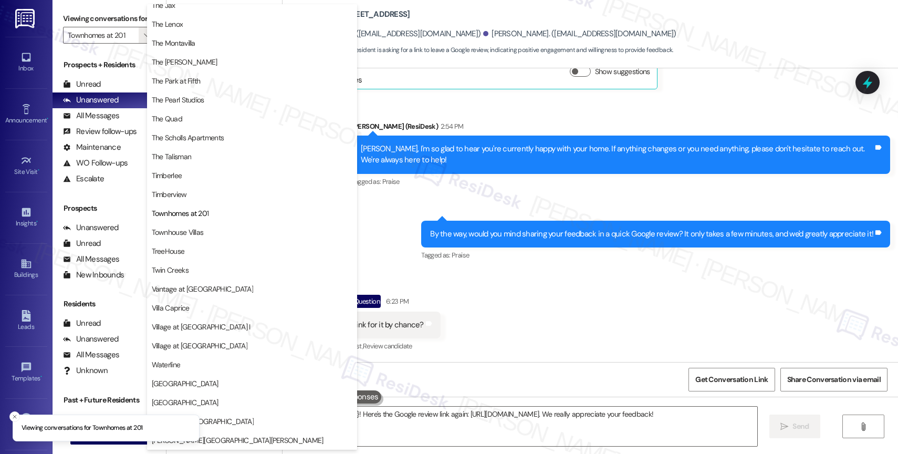
click at [515, 298] on div "Received via SMS [PERSON_NAME] Question 6:23 PM Do you have a link for it by ch…" at bounding box center [590, 316] width 615 height 91
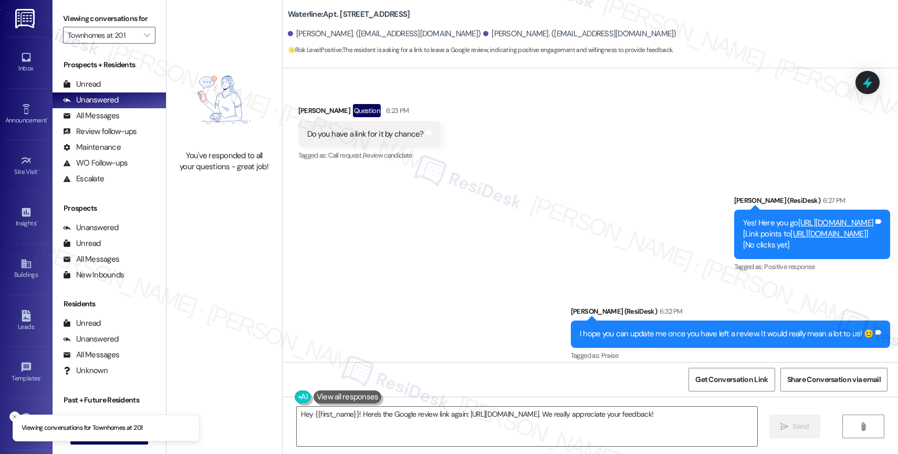
scroll to position [1713, 0]
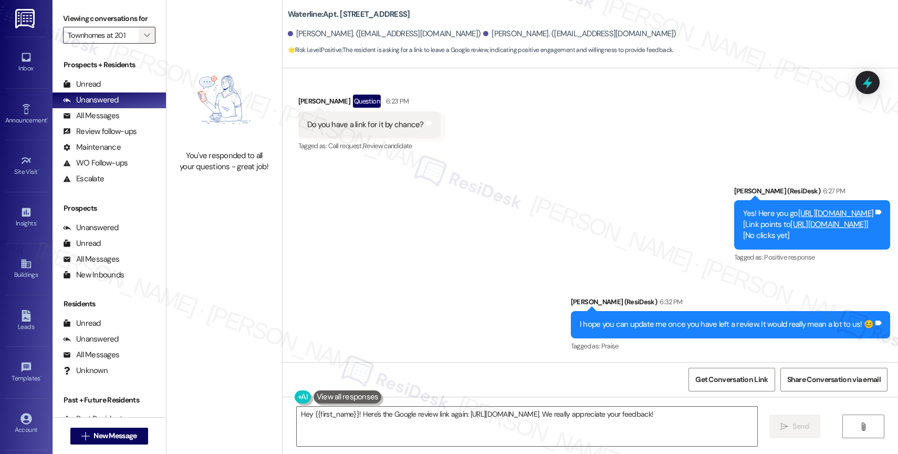
click at [142, 44] on span "" at bounding box center [147, 35] width 10 height 17
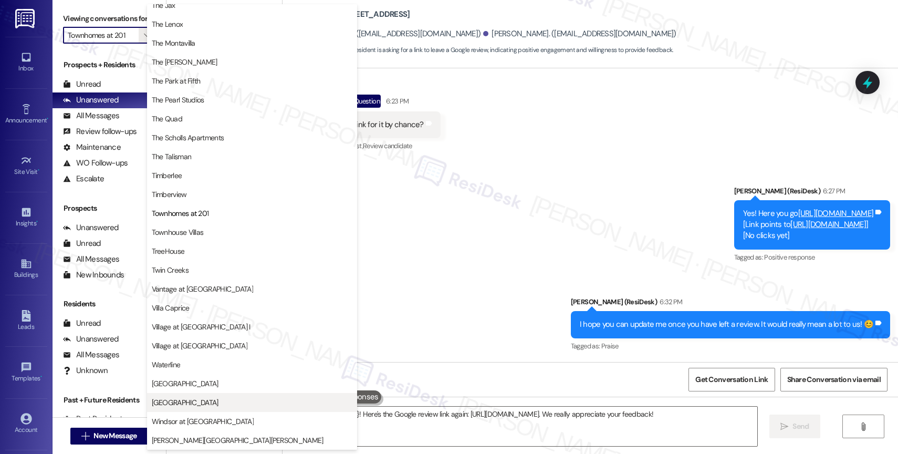
scroll to position [1876, 0]
click at [194, 398] on span "[GEOGRAPHIC_DATA]" at bounding box center [185, 402] width 67 height 11
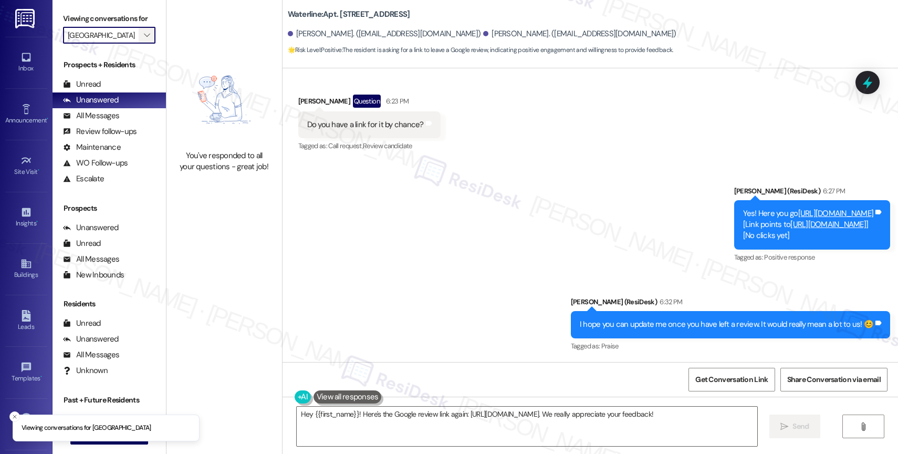
click at [142, 44] on span "" at bounding box center [147, 35] width 10 height 17
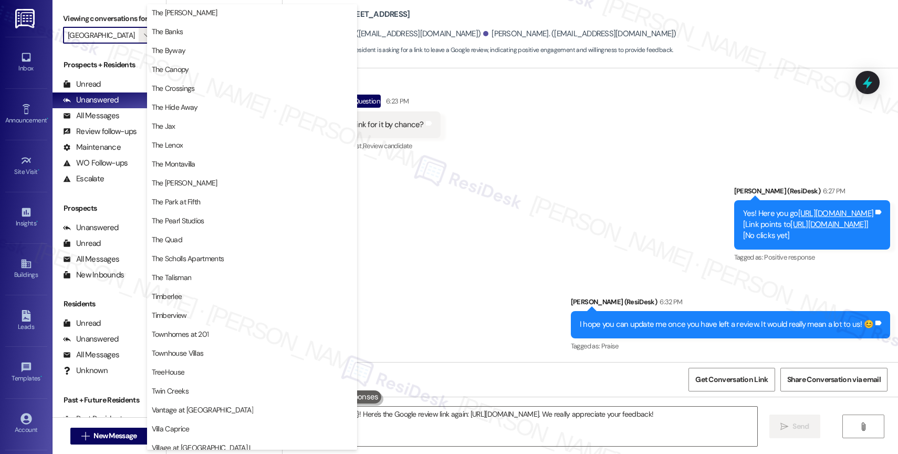
scroll to position [1815, 0]
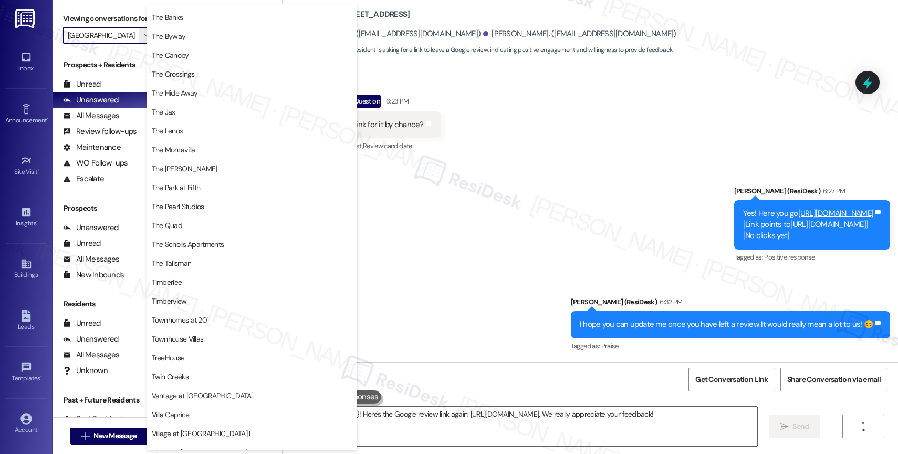
click at [441, 244] on div "Sent via SMS [PERSON_NAME] (ResiDesk) 6:27 PM Yes! Here you go [URL][DOMAIN_NAM…" at bounding box center [590, 262] width 615 height 200
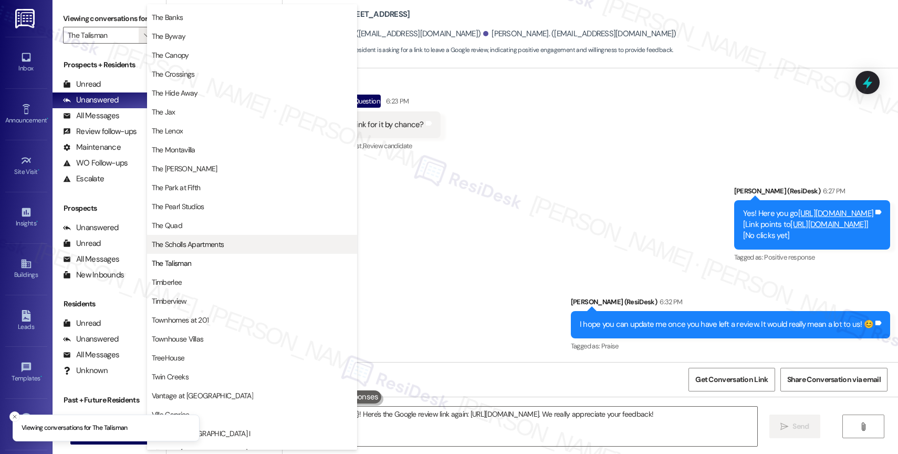
scroll to position [1920, 0]
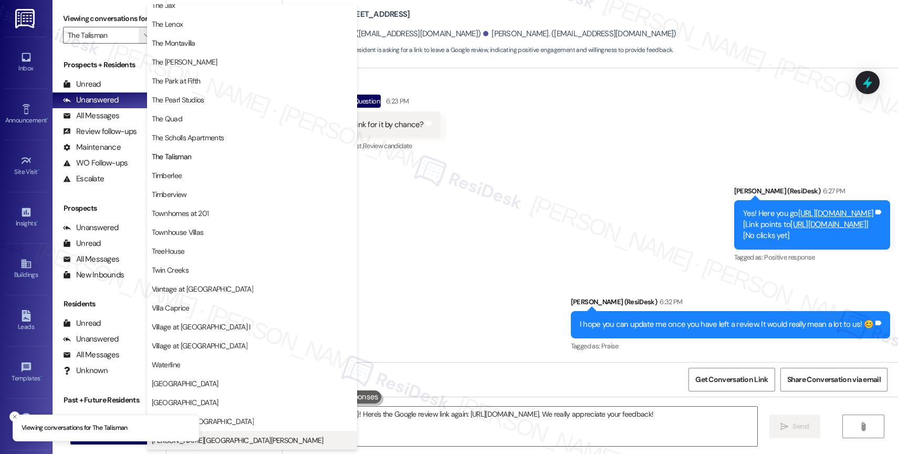
click at [234, 437] on span "[PERSON_NAME][GEOGRAPHIC_DATA][PERSON_NAME]" at bounding box center [252, 440] width 201 height 11
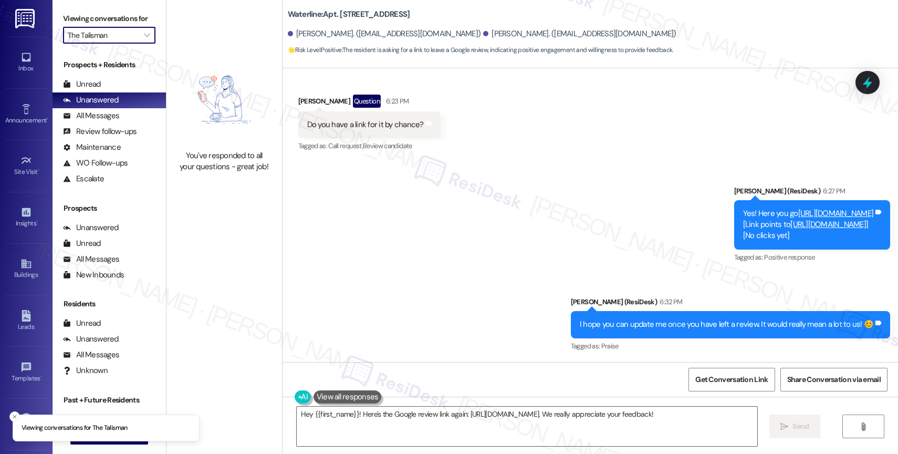
type input "[PERSON_NAME][GEOGRAPHIC_DATA][PERSON_NAME]"
